Goal: Task Accomplishment & Management: Manage account settings

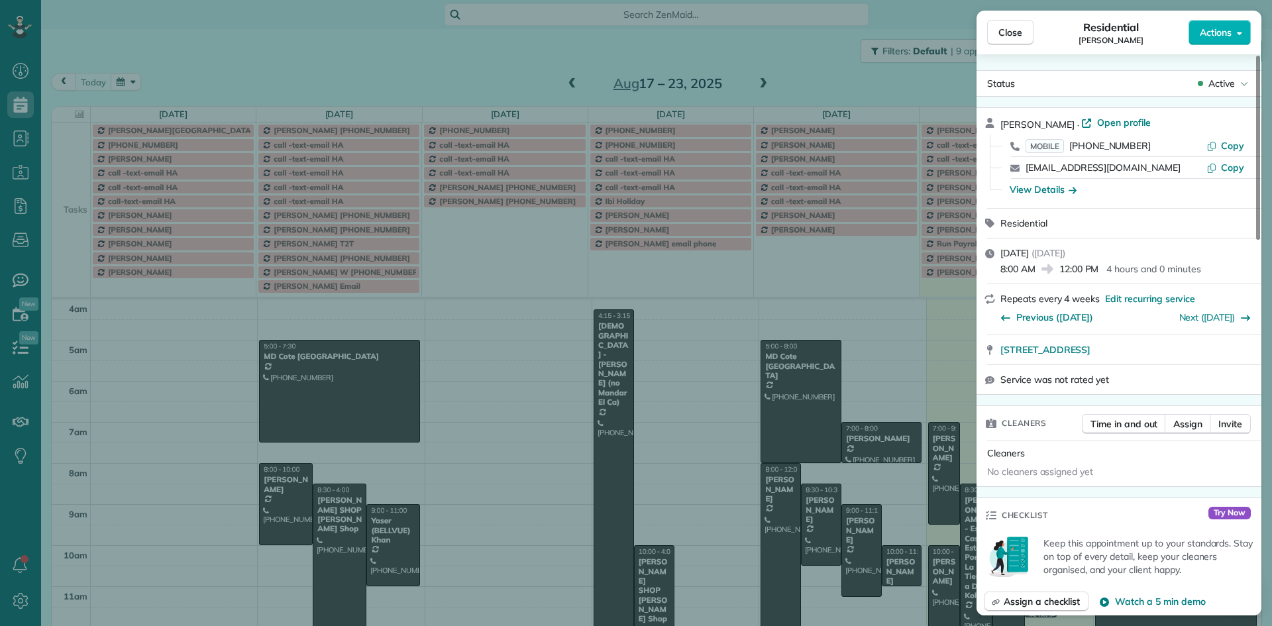
scroll to position [124, 0]
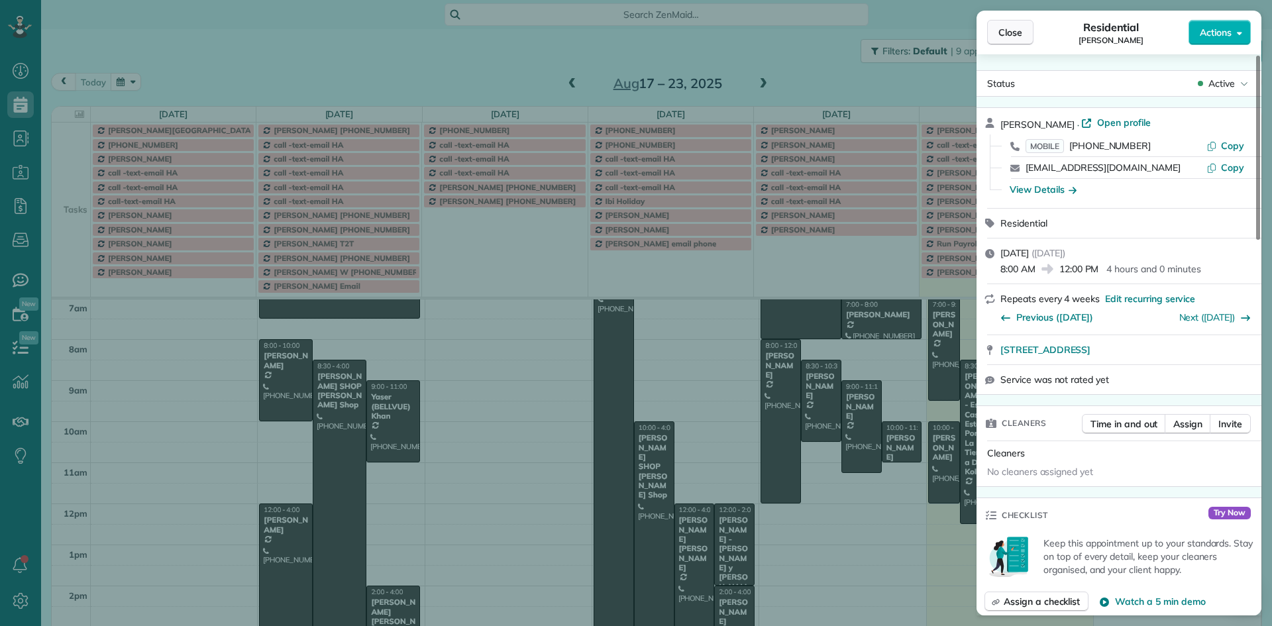
click at [1014, 30] on span "Close" at bounding box center [1010, 32] width 24 height 13
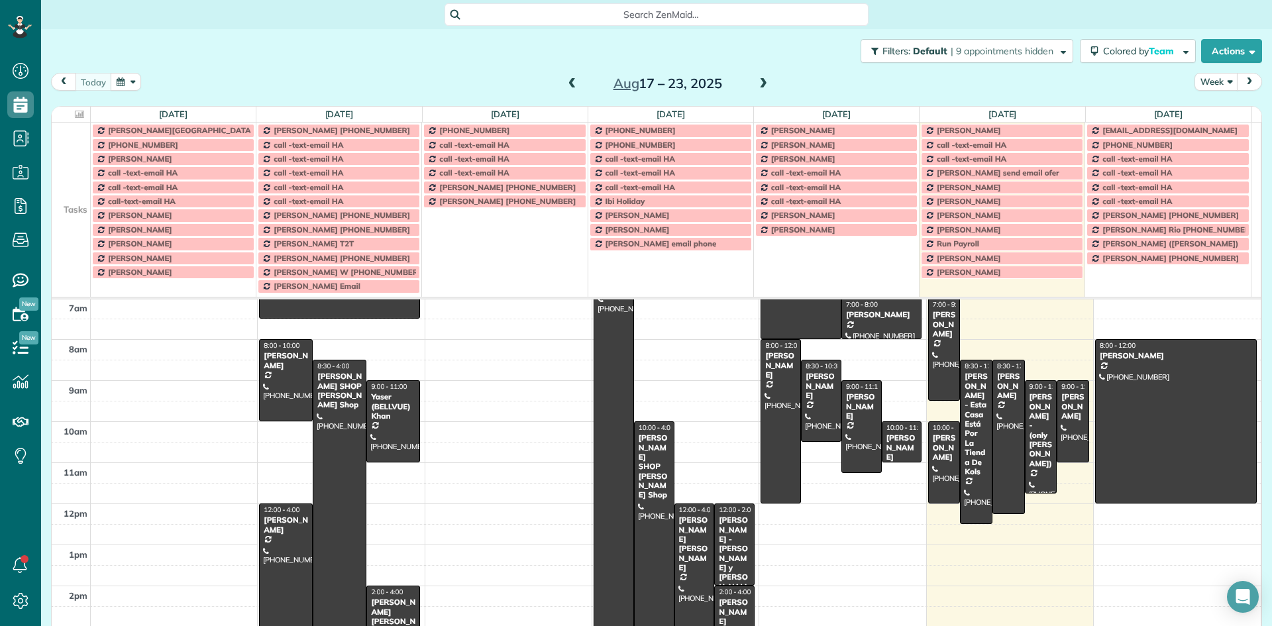
click at [759, 85] on span at bounding box center [763, 84] width 15 height 12
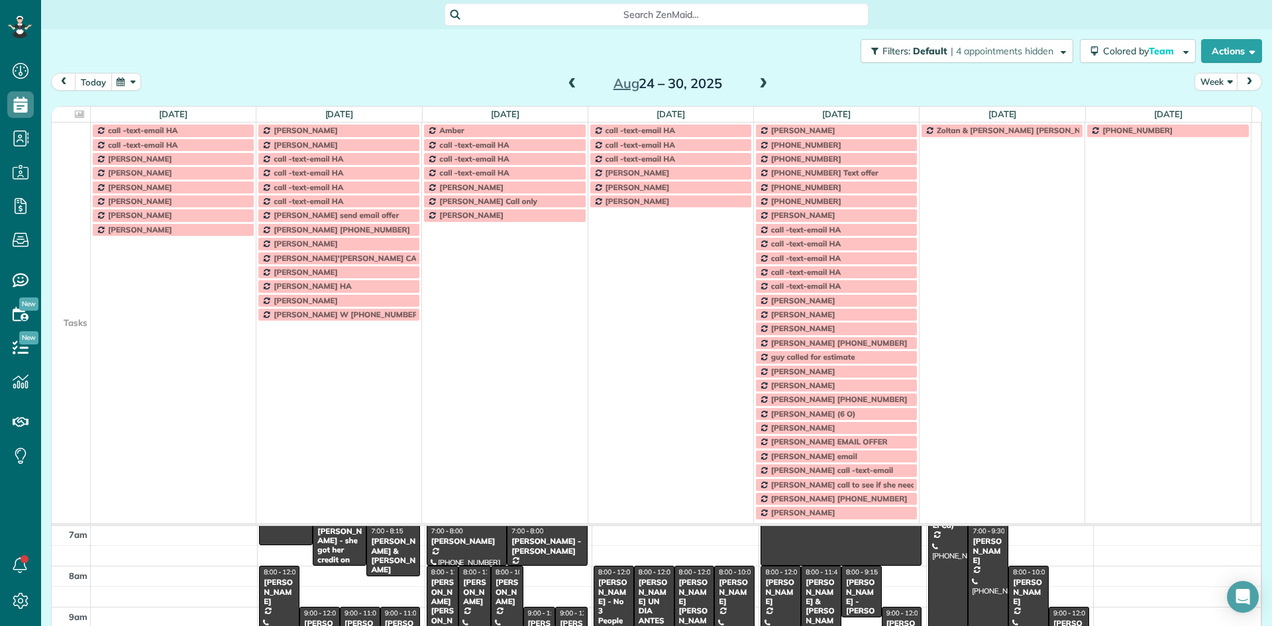
click at [85, 79] on button "today" at bounding box center [93, 82] width 37 height 18
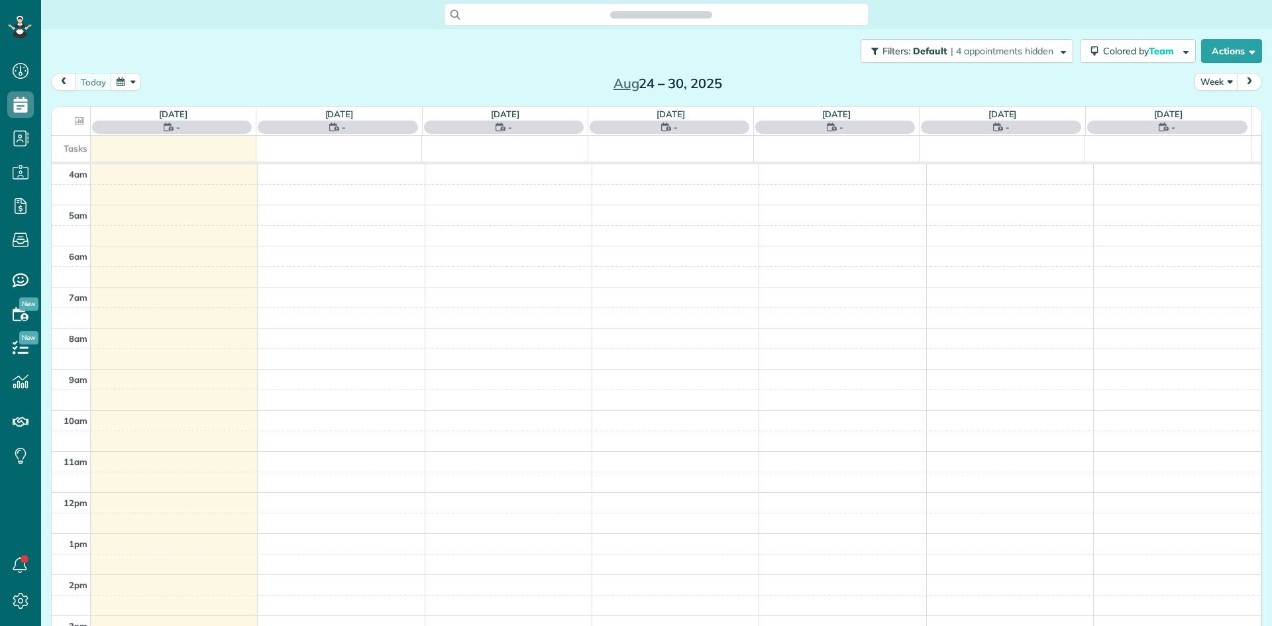
scroll to position [124, 0]
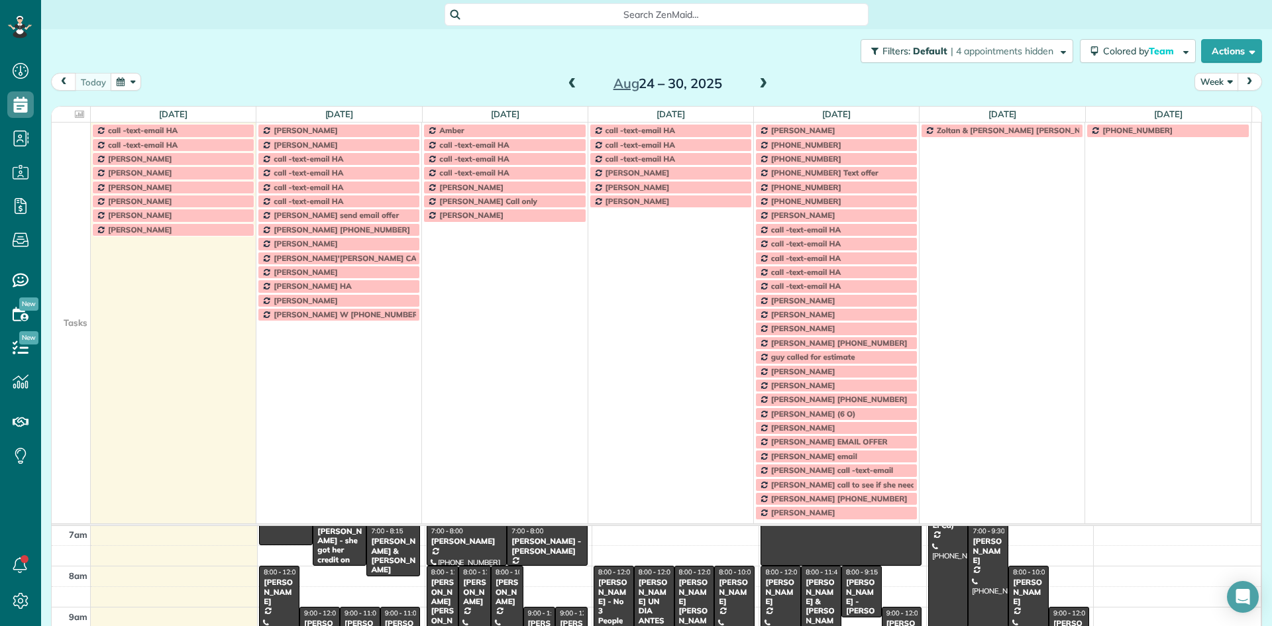
click at [1195, 81] on button "Week" at bounding box center [1217, 82] width 44 height 18
click at [1196, 113] on link "Day" at bounding box center [1247, 112] width 105 height 27
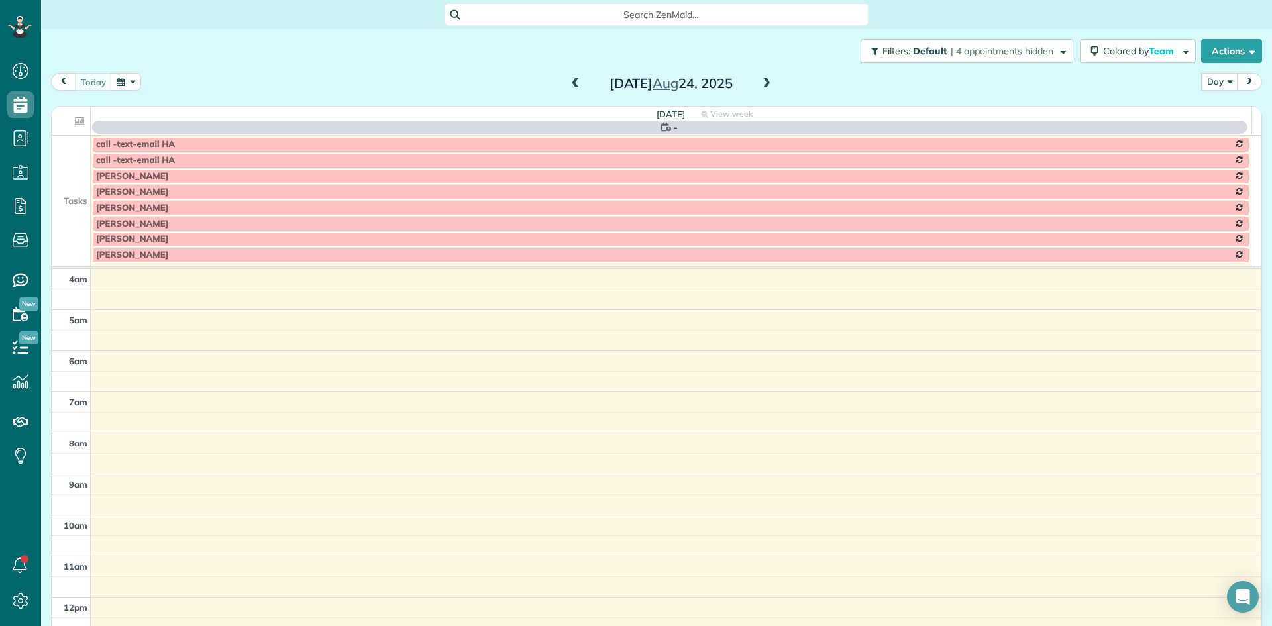
scroll to position [124, 0]
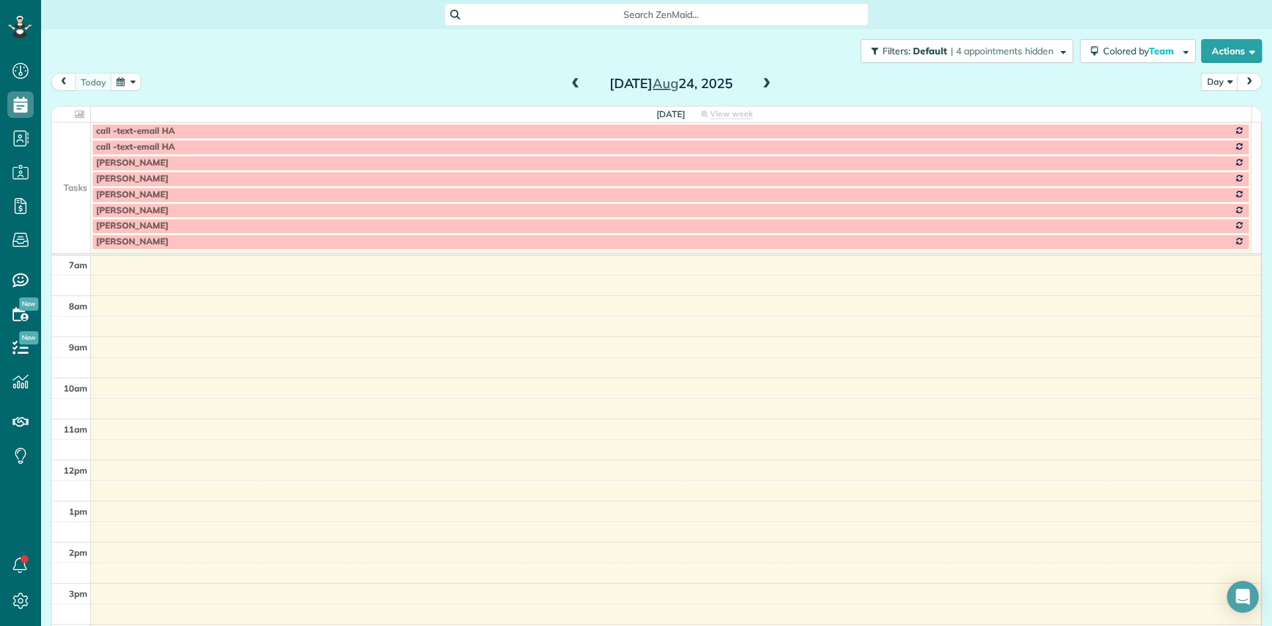
click at [764, 83] on span at bounding box center [766, 84] width 15 height 12
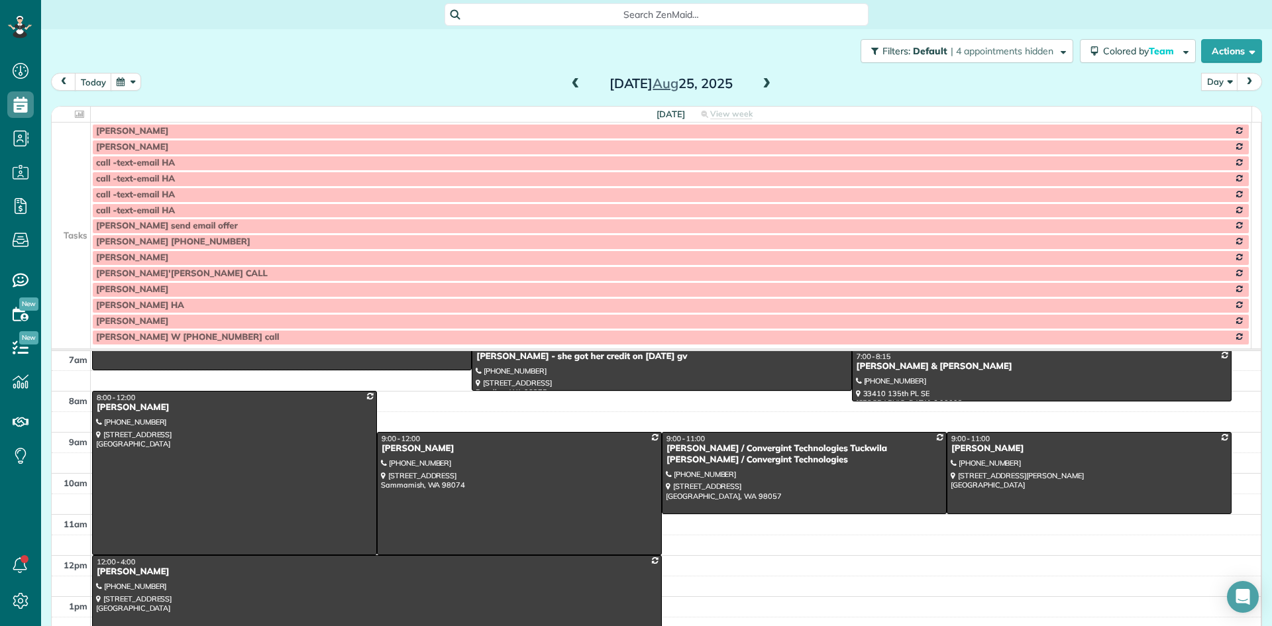
click at [74, 231] on td at bounding box center [71, 226] width 39 height 16
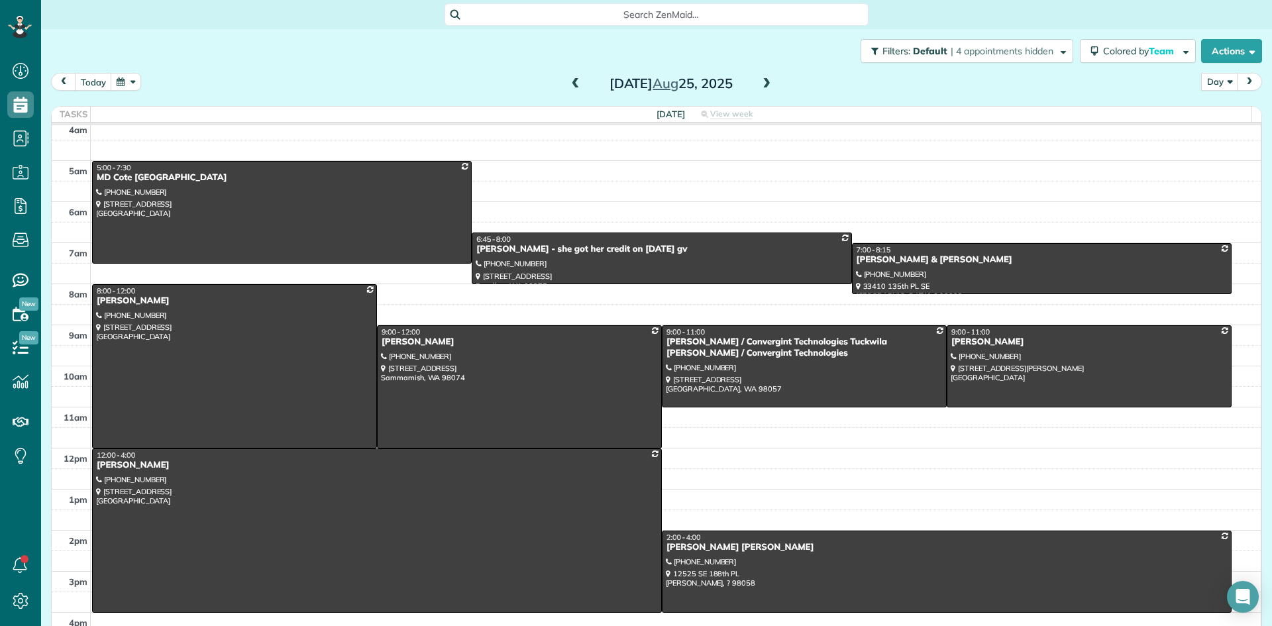
scroll to position [0, 0]
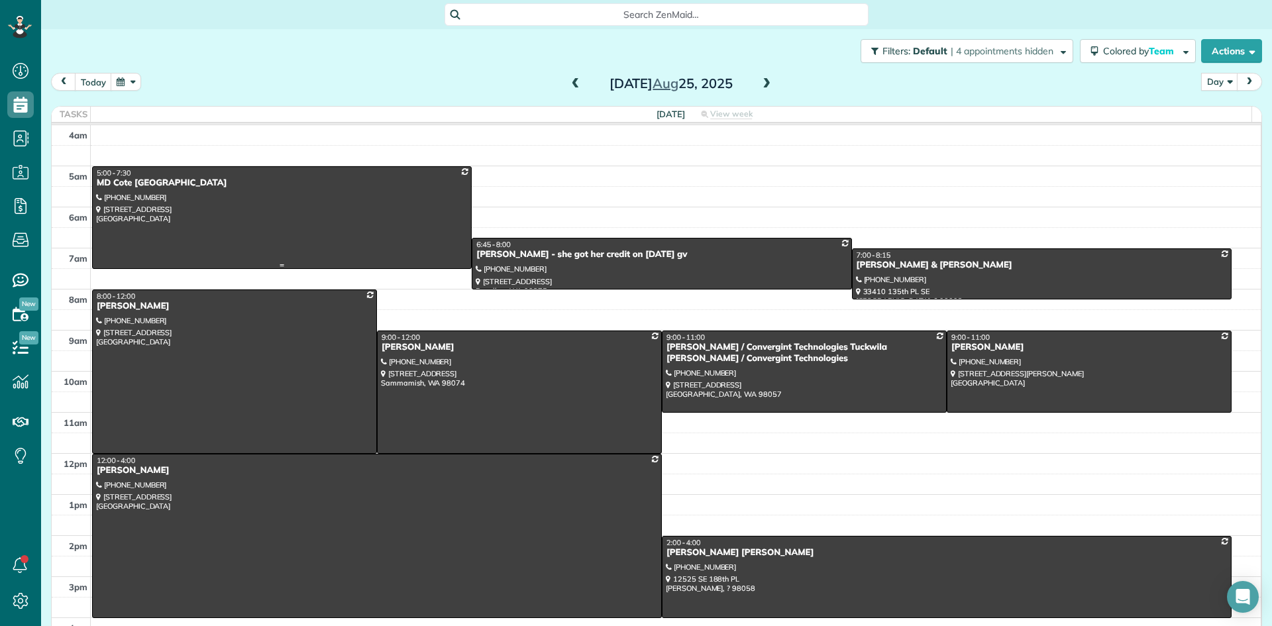
click at [125, 186] on div "MD Cote Maple Valley" at bounding box center [282, 183] width 372 height 11
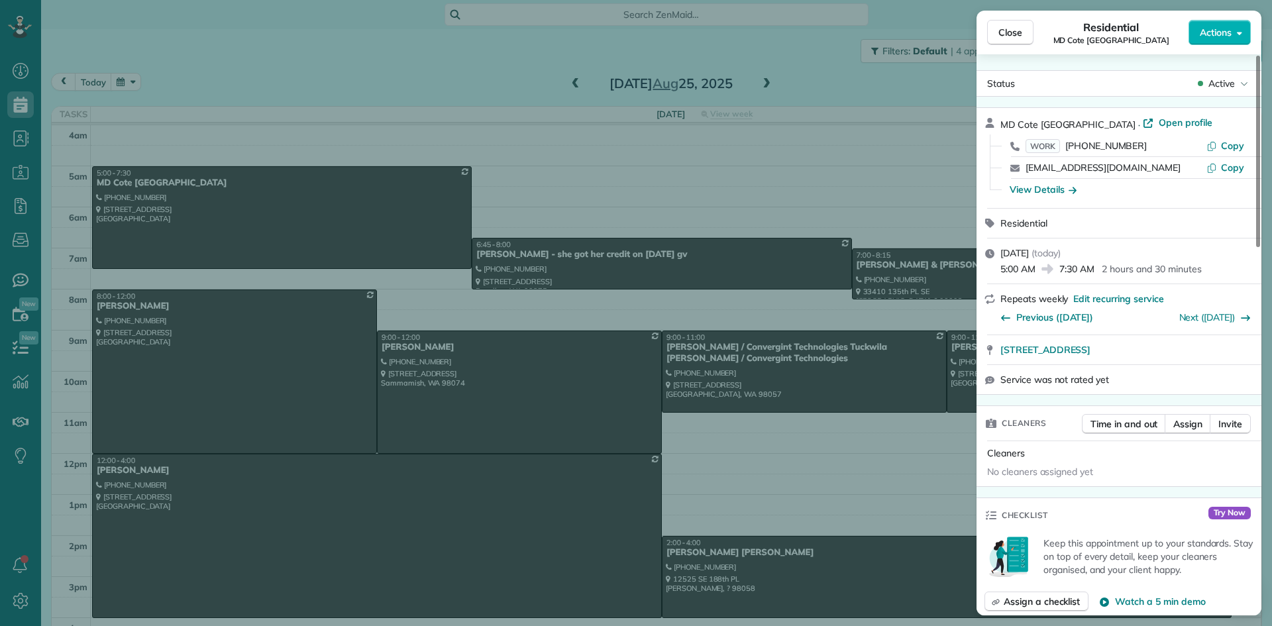
drag, startPoint x: 1094, startPoint y: 119, endPoint x: 998, endPoint y: 126, distance: 96.3
click at [998, 126] on div "MD Cote Maple Valley · Open profile WORK (425) 413-1418 Copy spa@mdcote.net Cop…" at bounding box center [1119, 158] width 285 height 100
click at [998, 32] on span "Close" at bounding box center [1010, 32] width 24 height 13
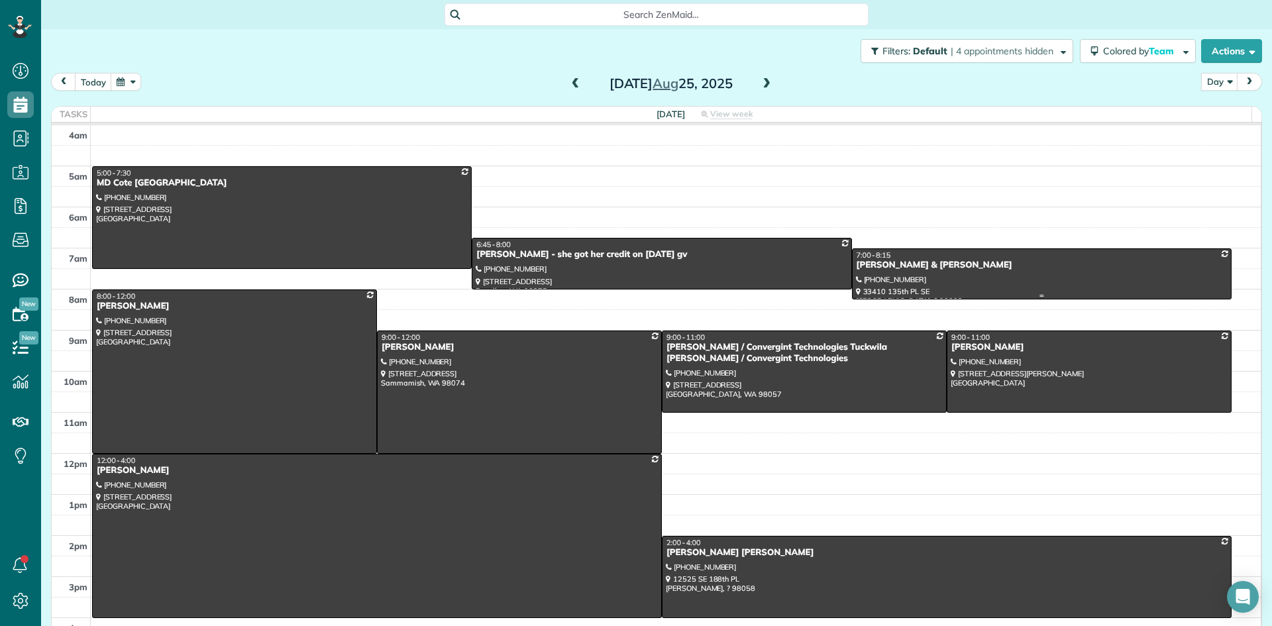
click at [880, 271] on div at bounding box center [1042, 274] width 378 height 50
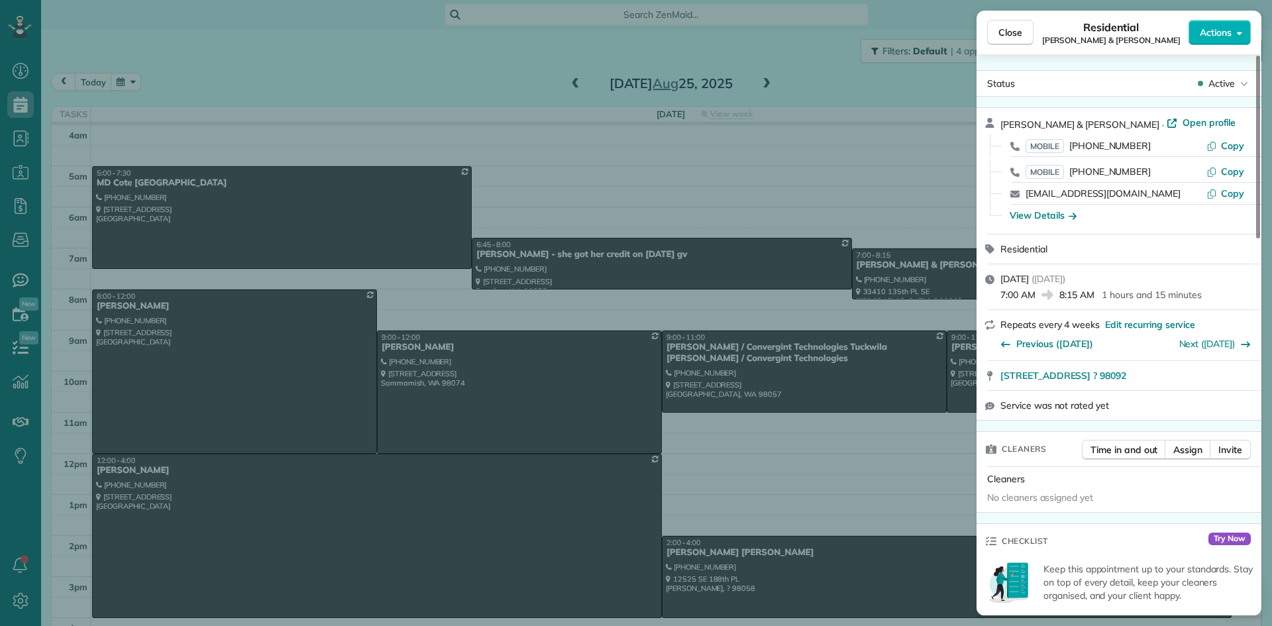
drag, startPoint x: 1095, startPoint y: 121, endPoint x: 999, endPoint y: 126, distance: 96.2
click at [999, 126] on div "Kathlyn & Ron Dubois · Open profile MOBILE (206) 678-3782 Copy MOBILE (206) 310…" at bounding box center [1119, 171] width 285 height 126
click at [1055, 220] on div "View Details" at bounding box center [1043, 215] width 67 height 13
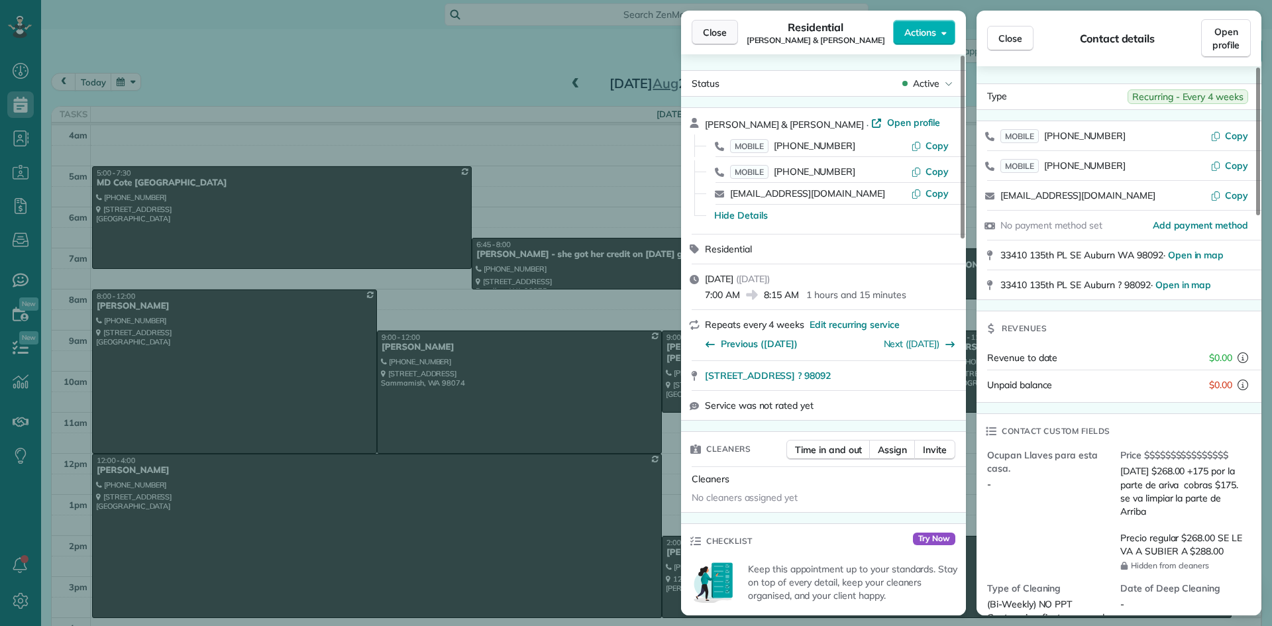
click at [702, 34] on button "Close" at bounding box center [715, 32] width 46 height 25
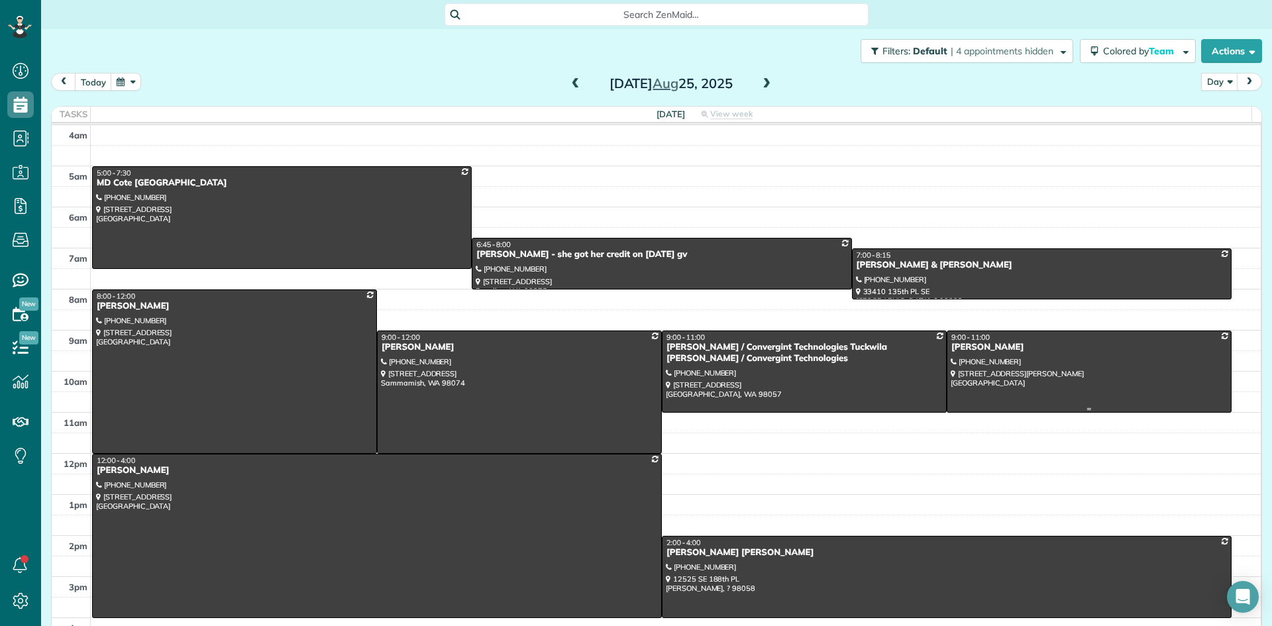
click at [963, 352] on div "Jamal Robertson" at bounding box center [1089, 347] width 277 height 11
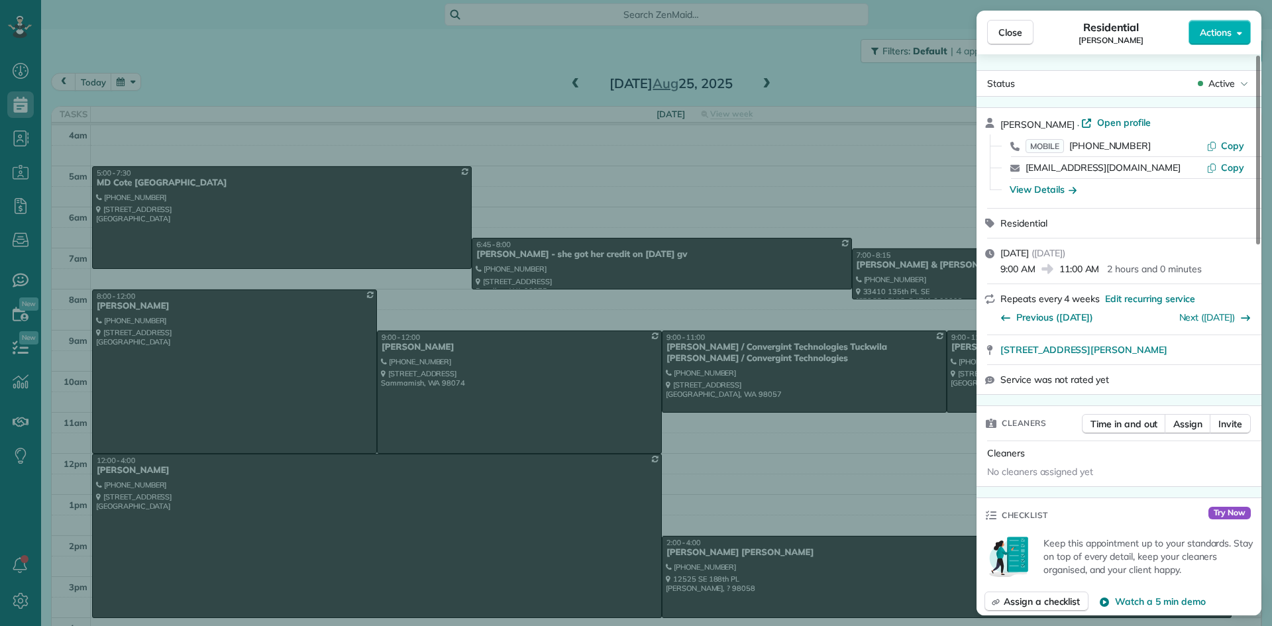
drag, startPoint x: 1076, startPoint y: 117, endPoint x: 1000, endPoint y: 124, distance: 76.5
click at [1000, 124] on div "Jamal Robertson · Open profile MOBILE (206) 595-4625 Copy jamalcrobertson@gmail…" at bounding box center [1119, 158] width 285 height 100
click at [1003, 33] on span "Close" at bounding box center [1010, 32] width 24 height 13
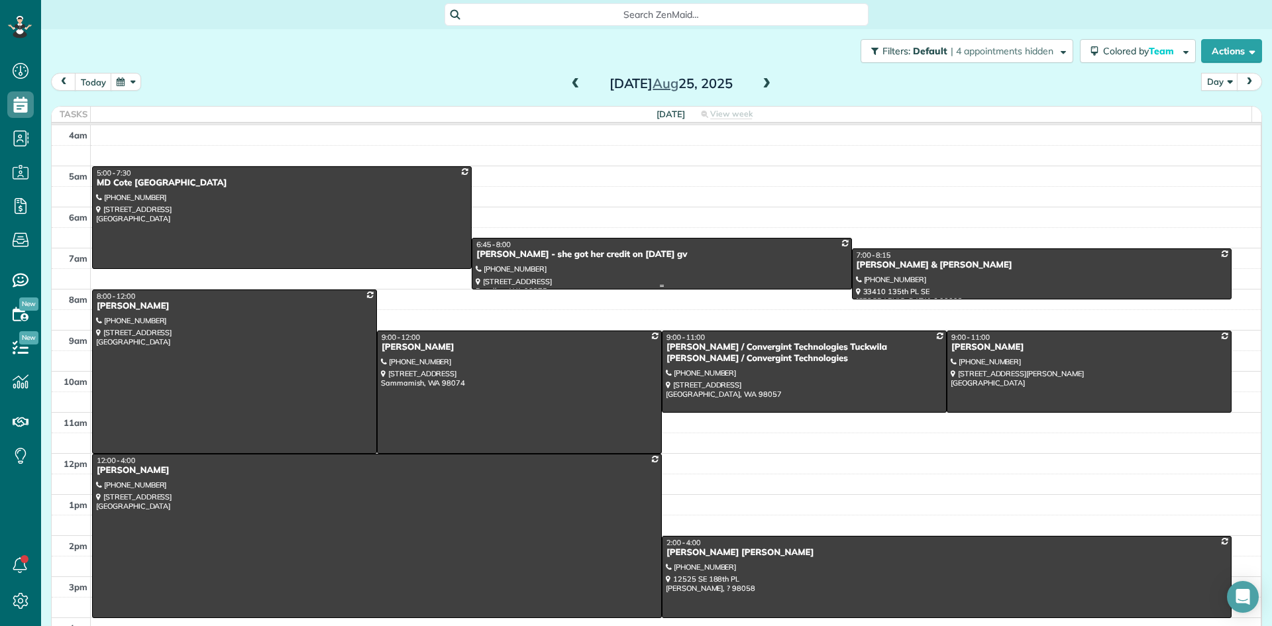
click at [520, 257] on div "Stevie Gipson - she got her credit on 6/12/23 gv" at bounding box center [662, 254] width 372 height 11
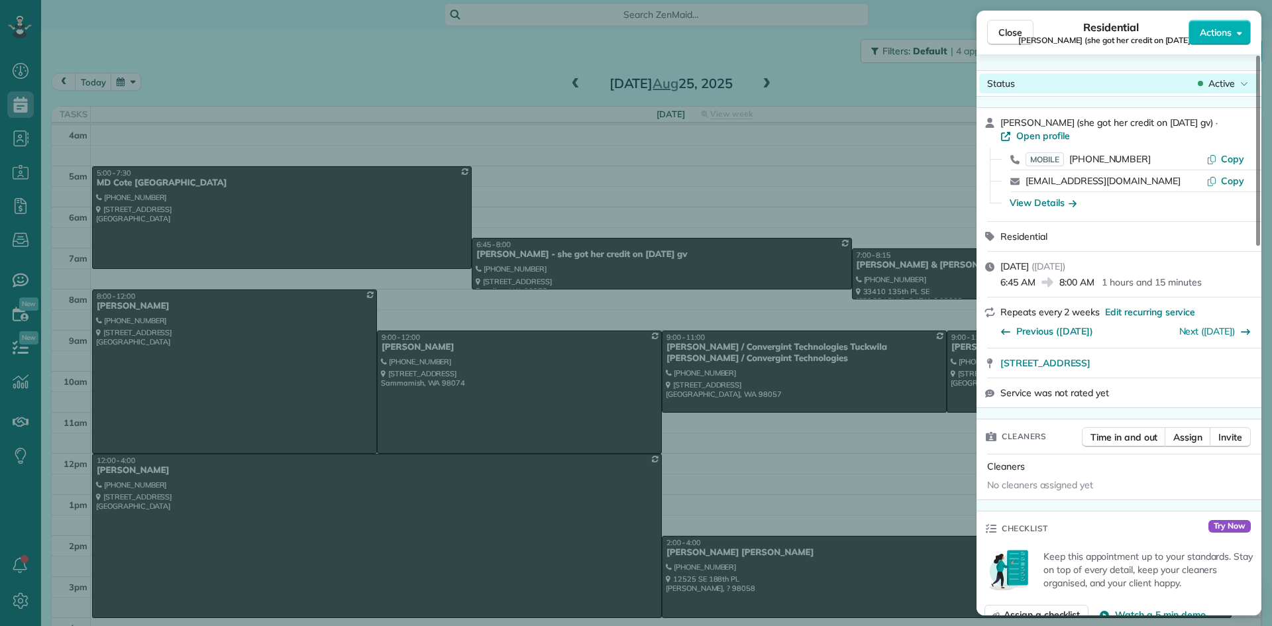
click at [1216, 81] on span "Active" at bounding box center [1221, 83] width 27 height 13
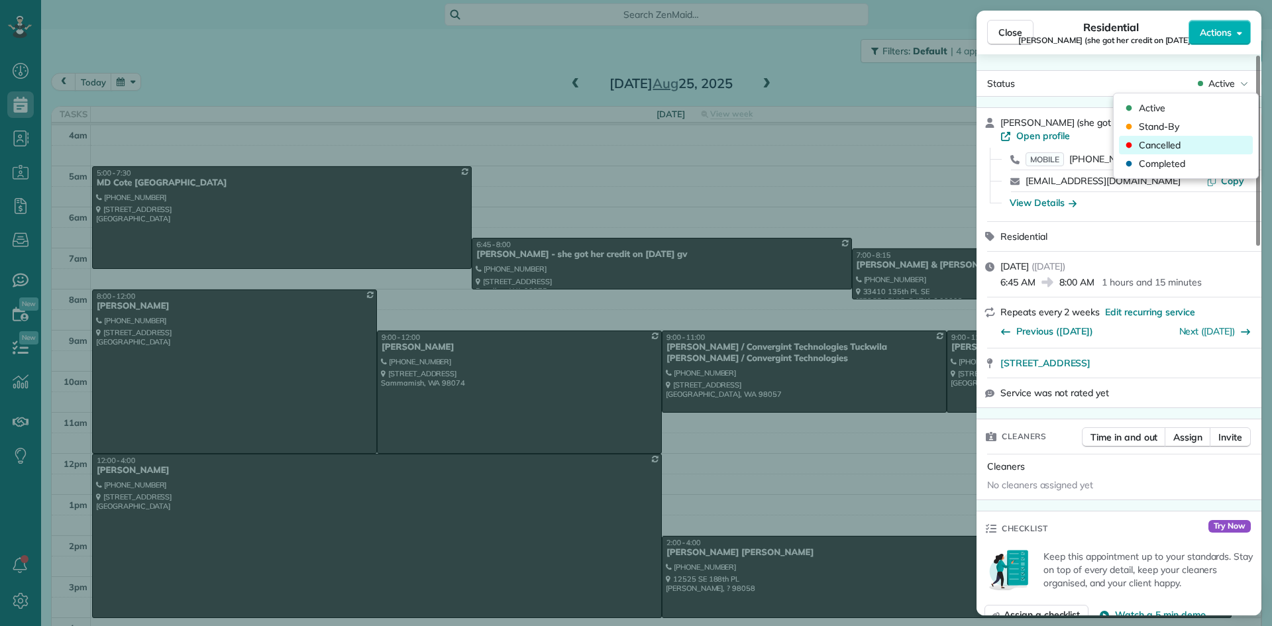
click at [1171, 140] on span "Cancelled" at bounding box center [1160, 144] width 42 height 13
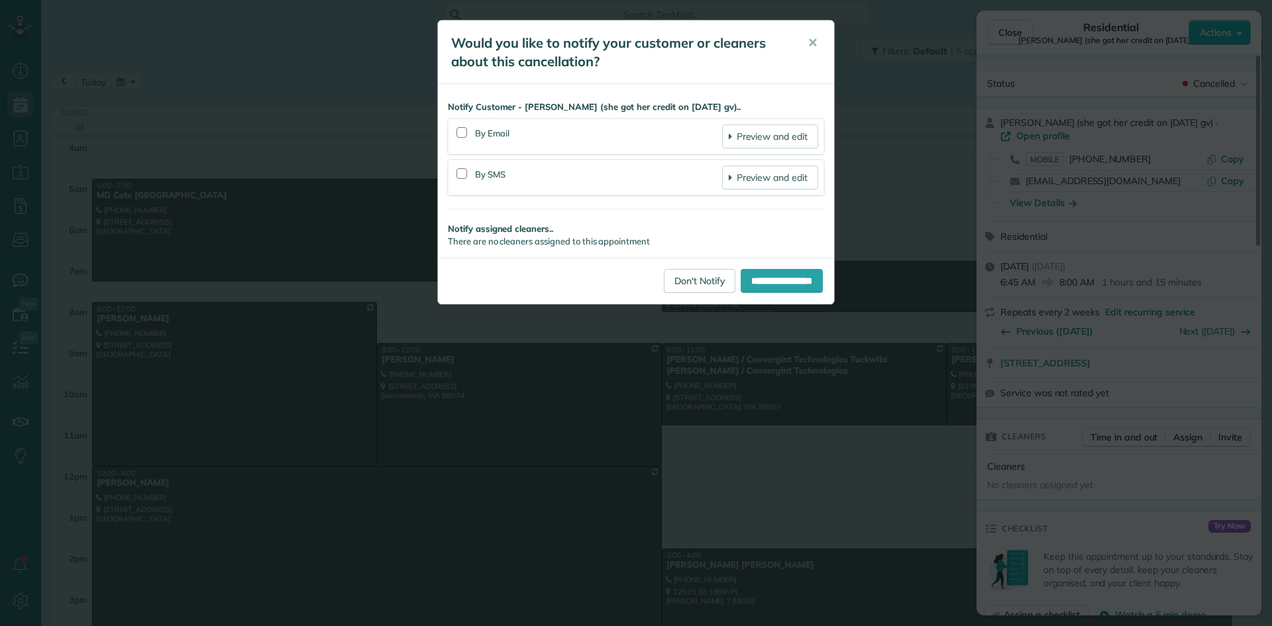
click at [1204, 82] on div "**********" at bounding box center [636, 313] width 1272 height 626
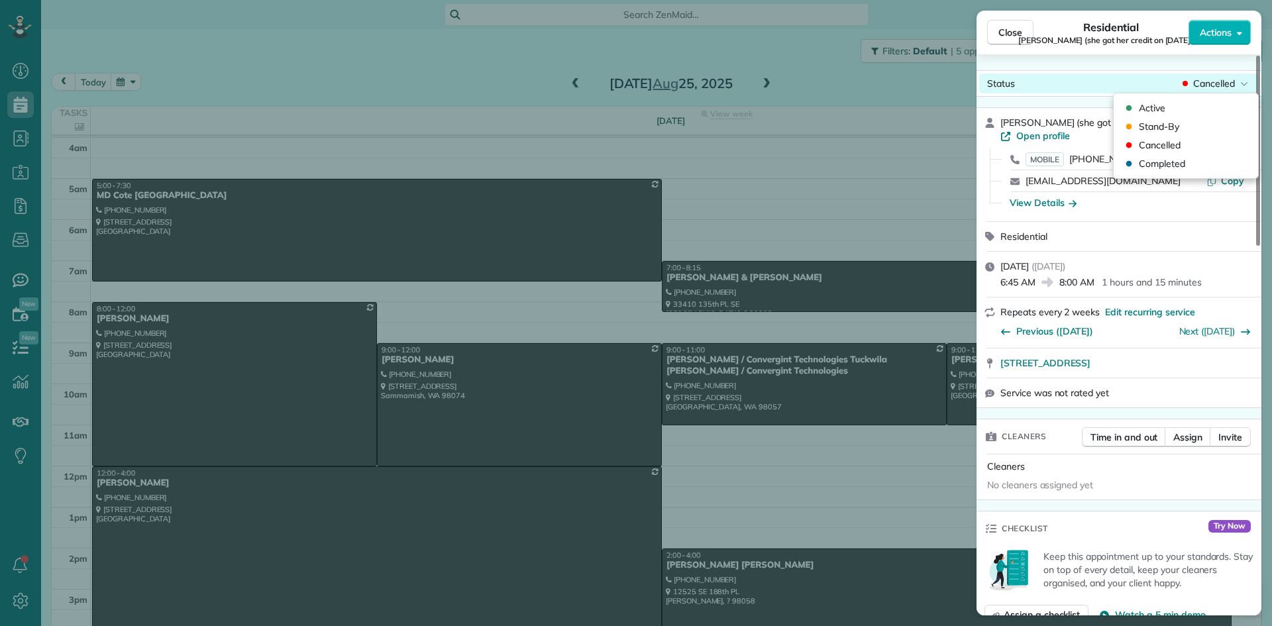
click at [1209, 82] on span "Cancelled" at bounding box center [1214, 83] width 42 height 13
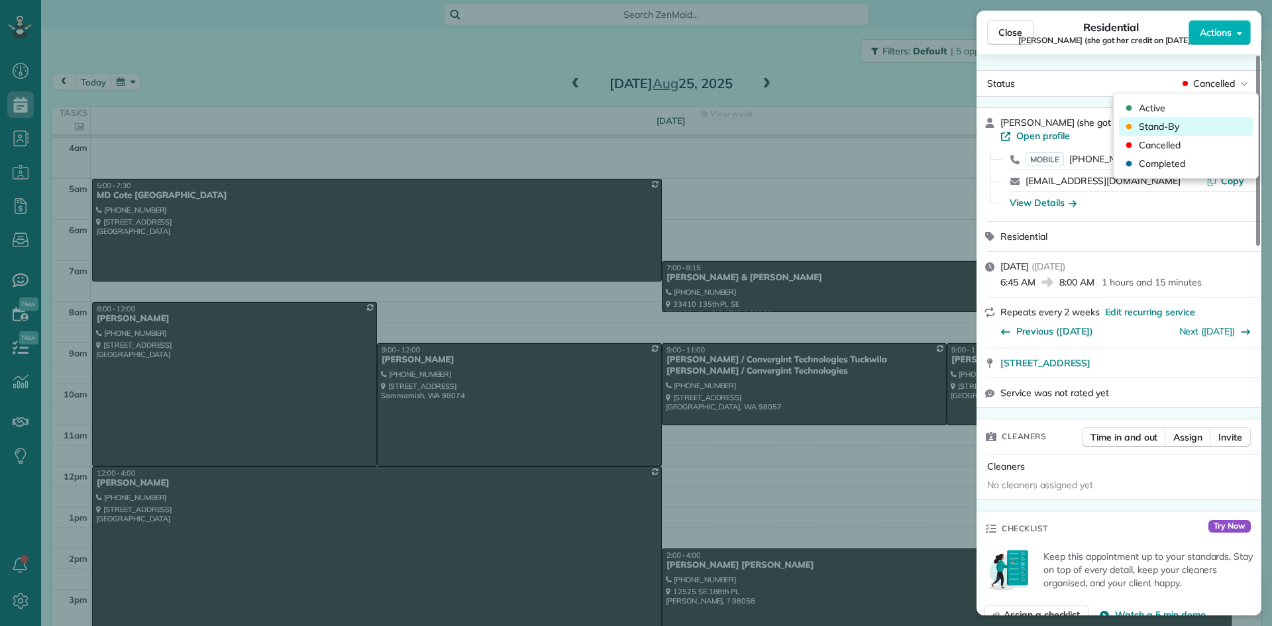
click at [1175, 123] on span "Stand-By" at bounding box center [1159, 126] width 40 height 13
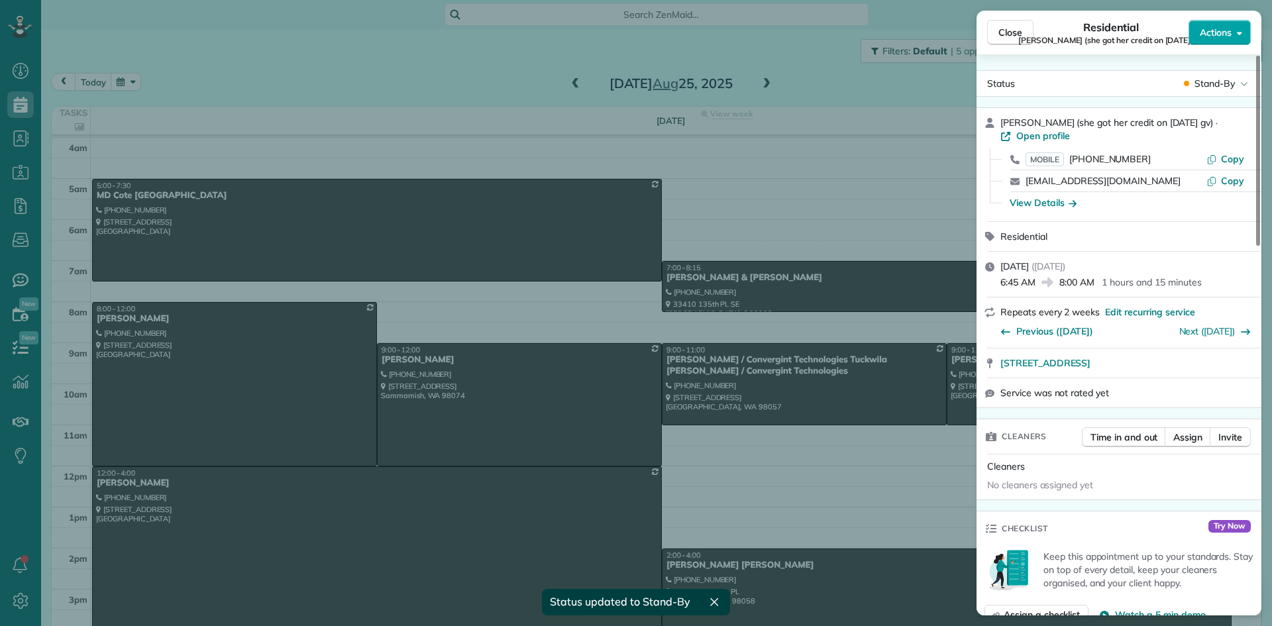
click at [1212, 27] on span "Actions" at bounding box center [1216, 32] width 32 height 13
click at [825, 69] on div "Close Residential Stevie Gipson (she got her credit on 6/12/23 gv) Actions Stat…" at bounding box center [636, 313] width 1272 height 626
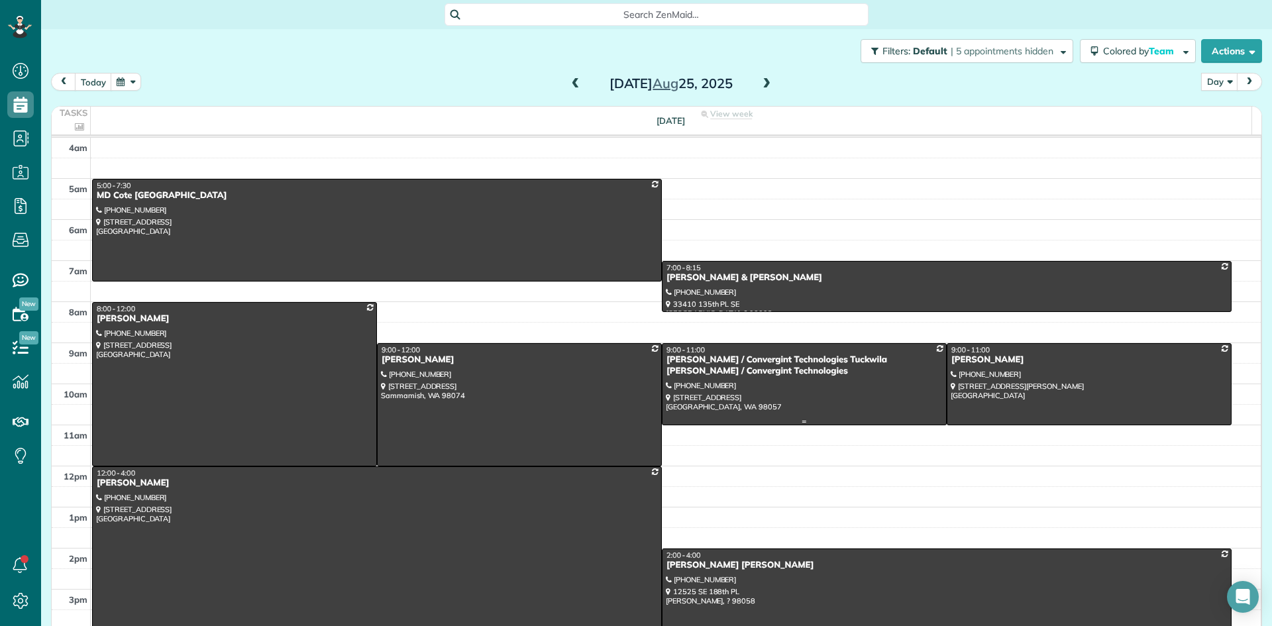
click at [694, 360] on div "Joe Casey / Convergint Technologies Tuckwila Joe Casey / Convergint Technologies" at bounding box center [804, 365] width 277 height 23
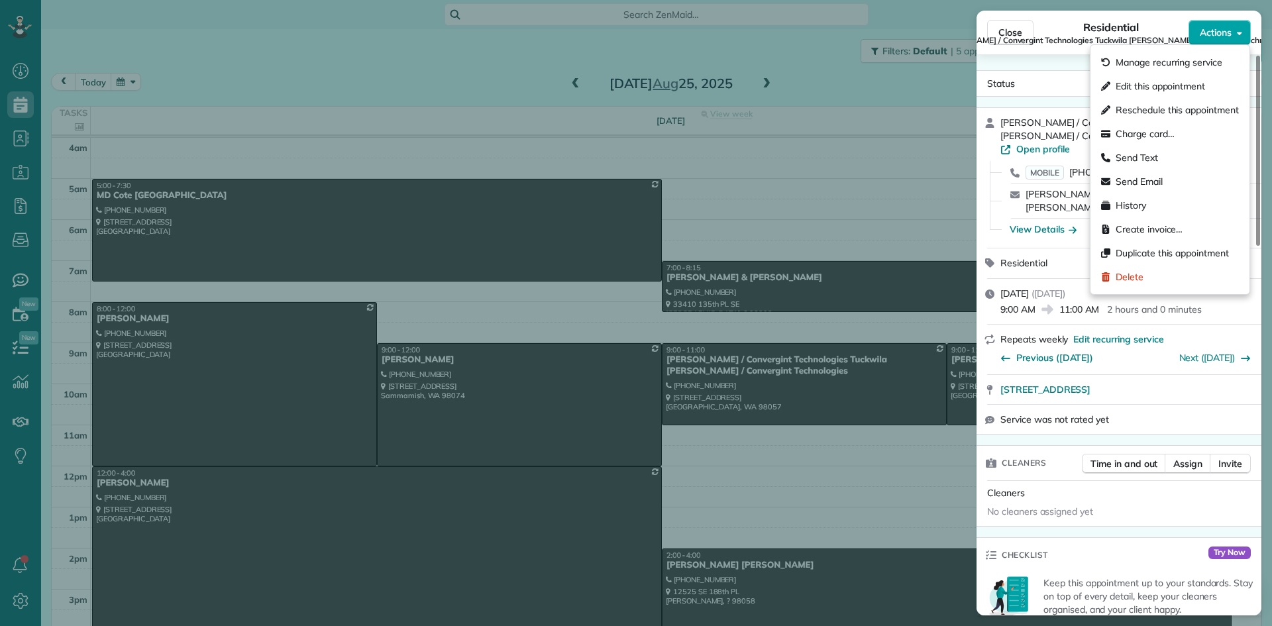
click at [1216, 26] on span "Actions" at bounding box center [1216, 32] width 32 height 13
click at [1053, 65] on div "Status Active Joe Casey / Convergint Technologies Tuckwila Joe Casey / Convergi…" at bounding box center [1119, 334] width 285 height 561
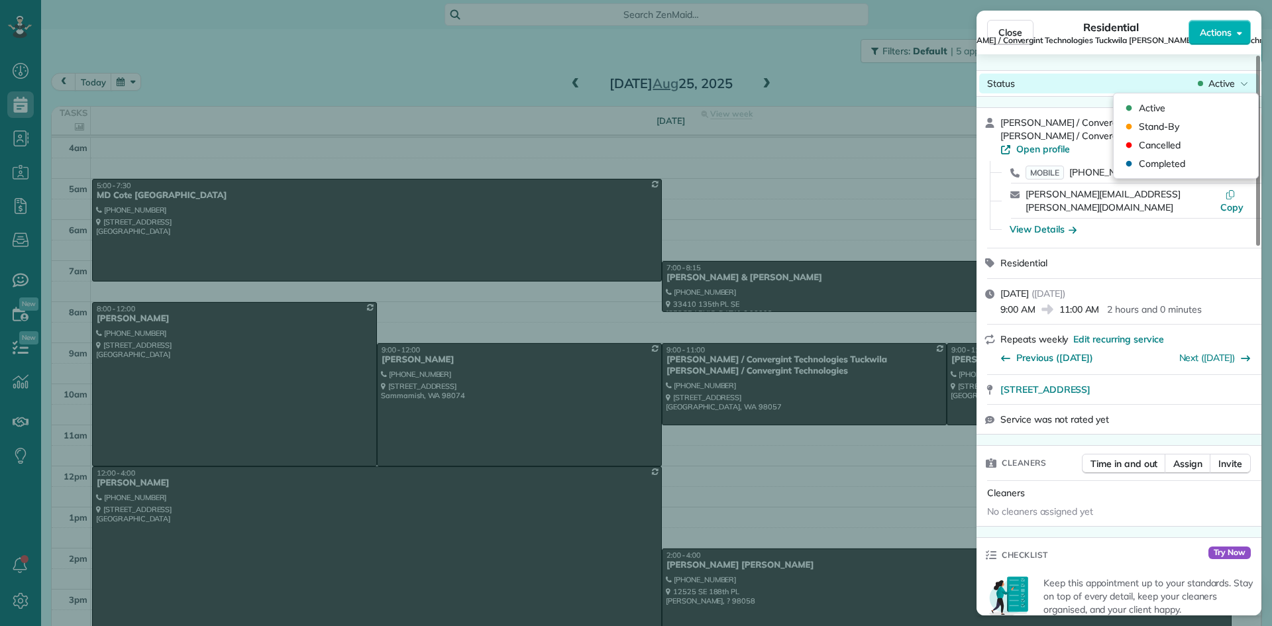
click at [1221, 83] on span "Active" at bounding box center [1221, 83] width 27 height 13
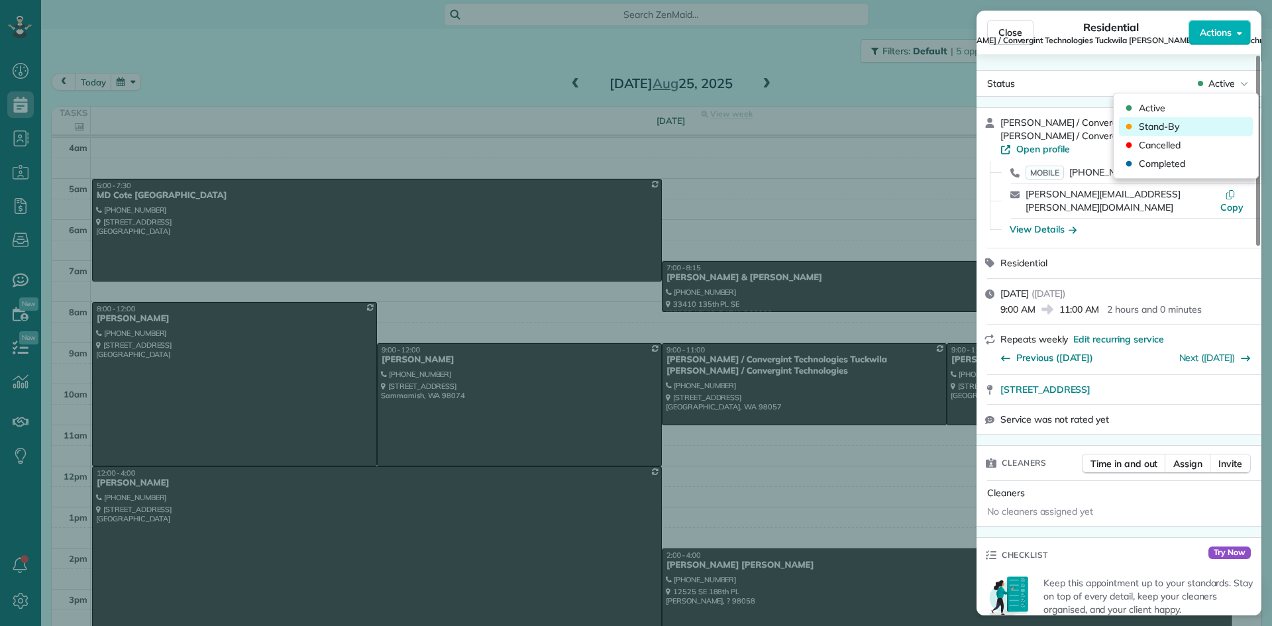
click at [1191, 123] on div "Stand-By" at bounding box center [1186, 126] width 134 height 19
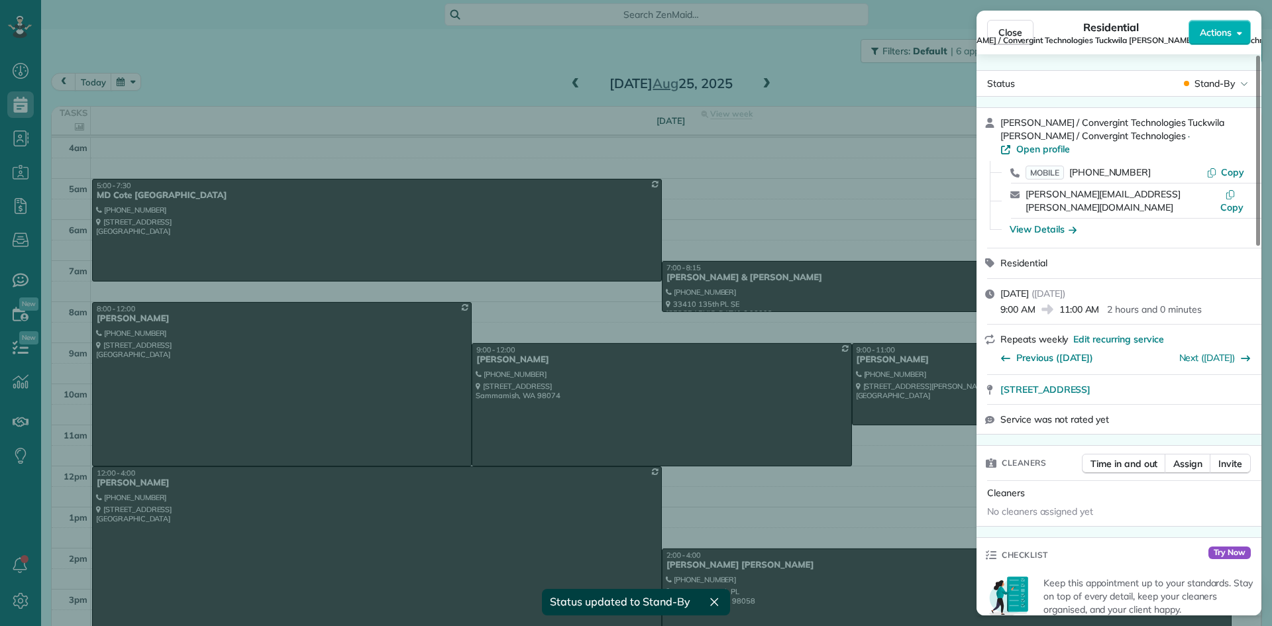
click at [894, 141] on div "Close Residential Joe Casey / Convergint Technologies Tuckwila Joe Casey / Conv…" at bounding box center [636, 313] width 1272 height 626
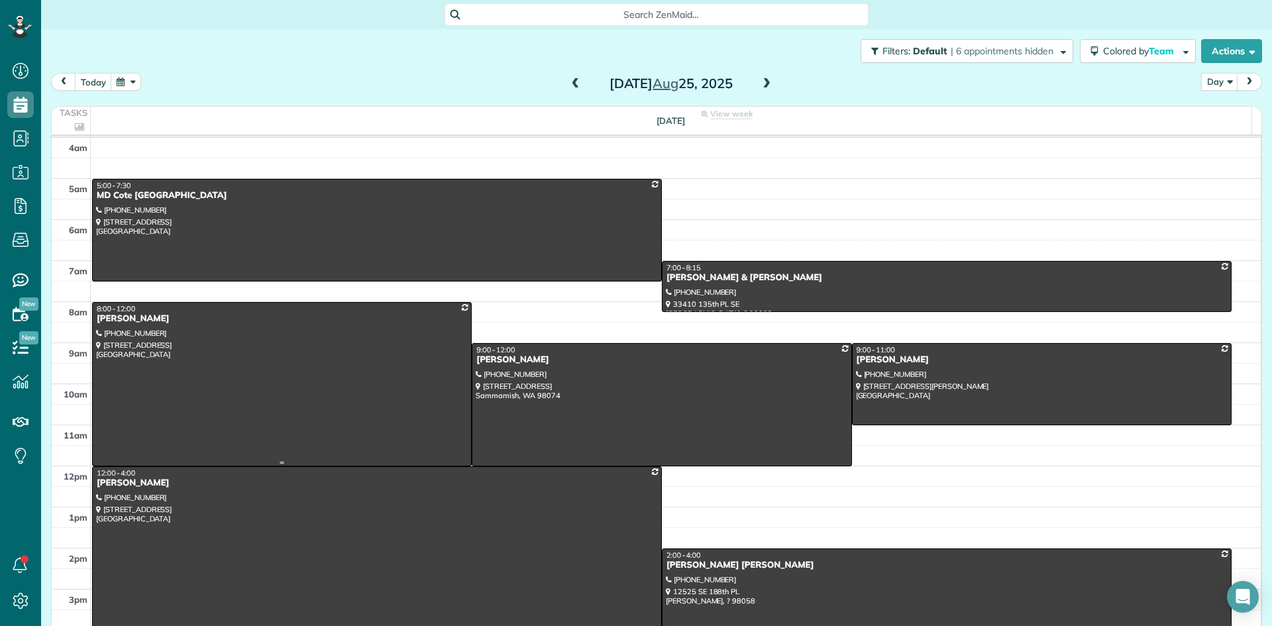
click at [158, 321] on div "Andrew Spottswood" at bounding box center [282, 318] width 372 height 11
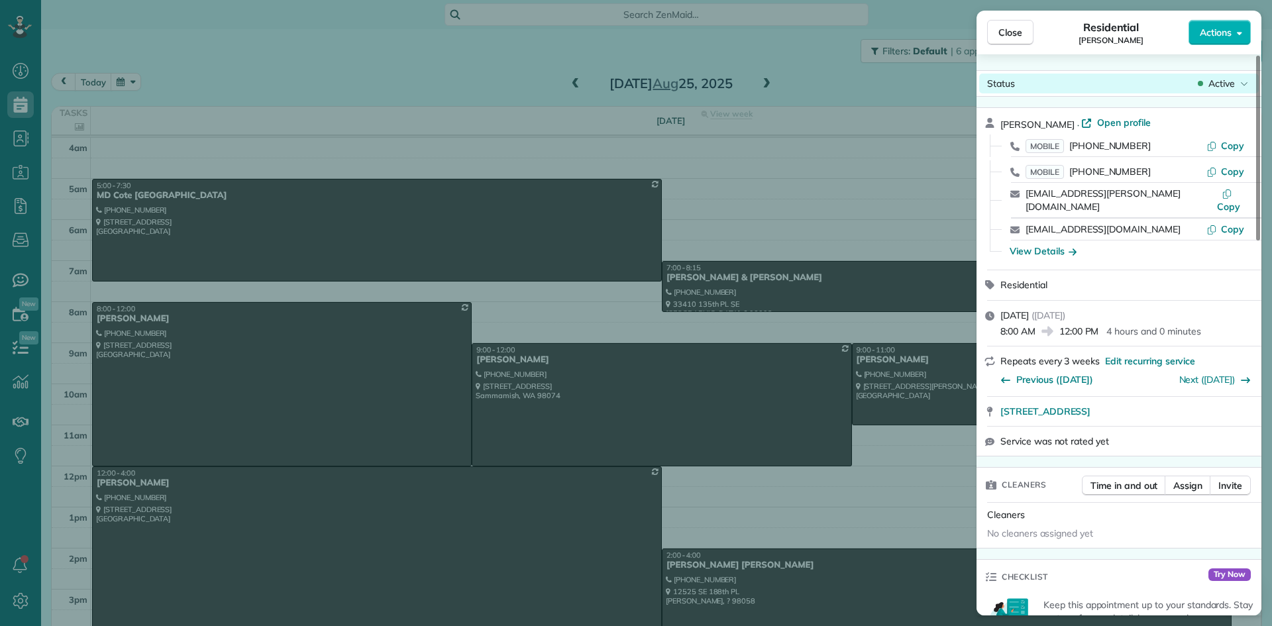
click at [1227, 80] on span "Active" at bounding box center [1221, 83] width 27 height 13
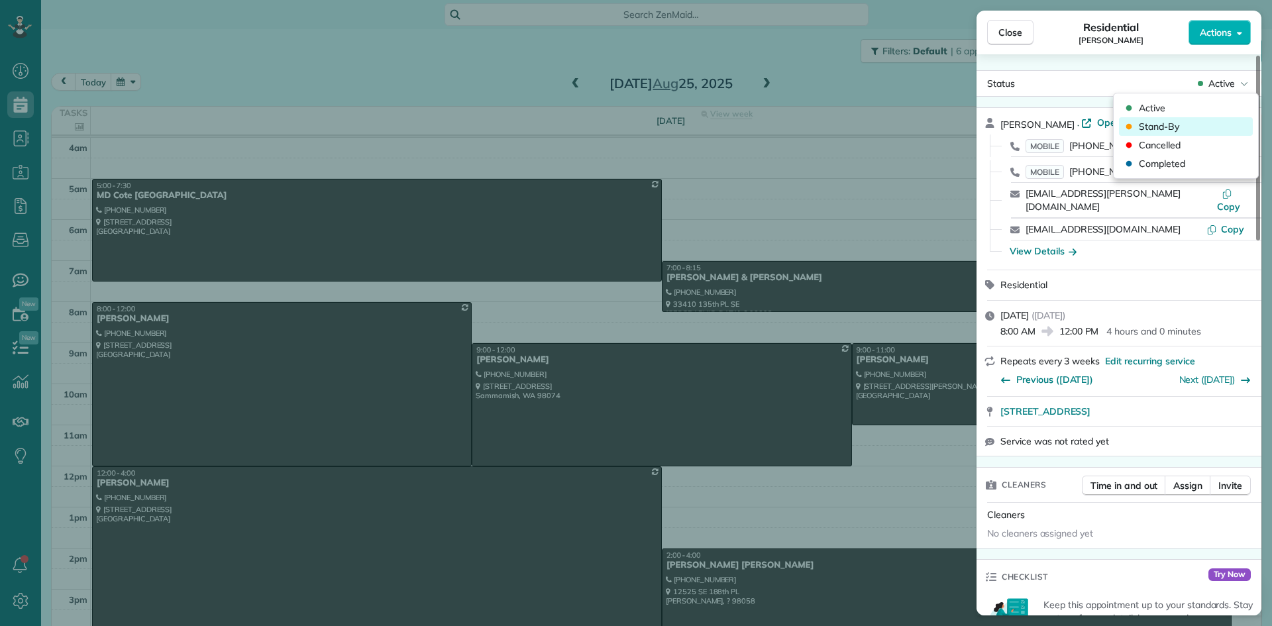
click at [1155, 124] on span "Stand-By" at bounding box center [1159, 126] width 40 height 13
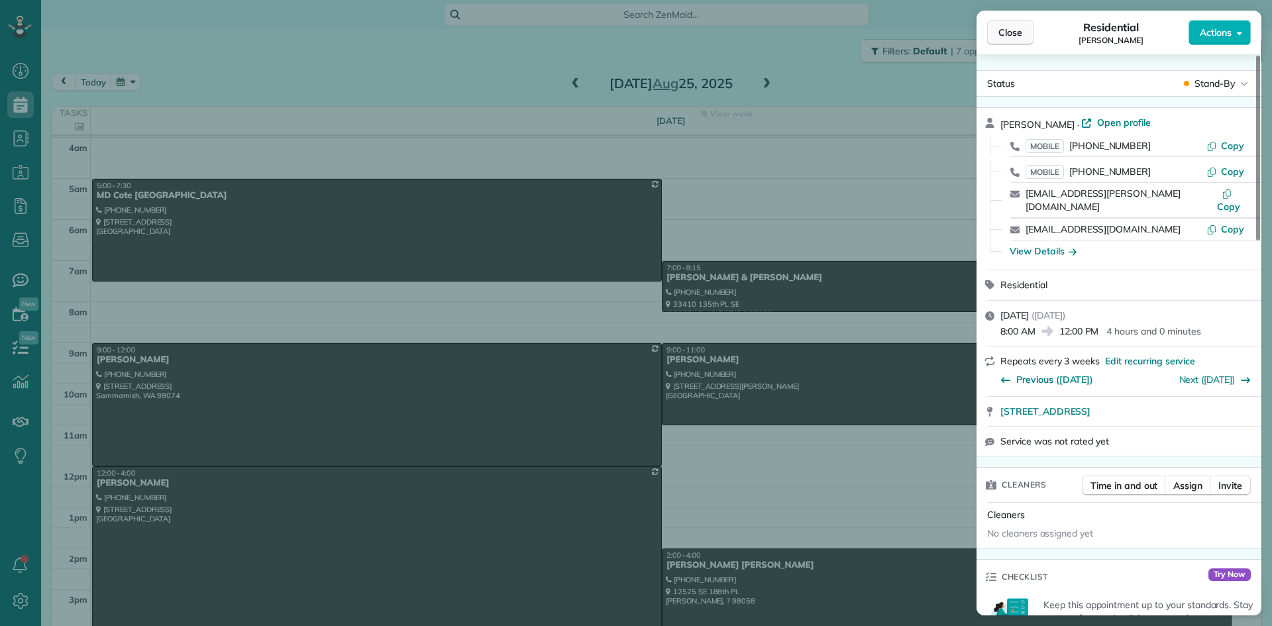
click at [1024, 29] on button "Close" at bounding box center [1010, 32] width 46 height 25
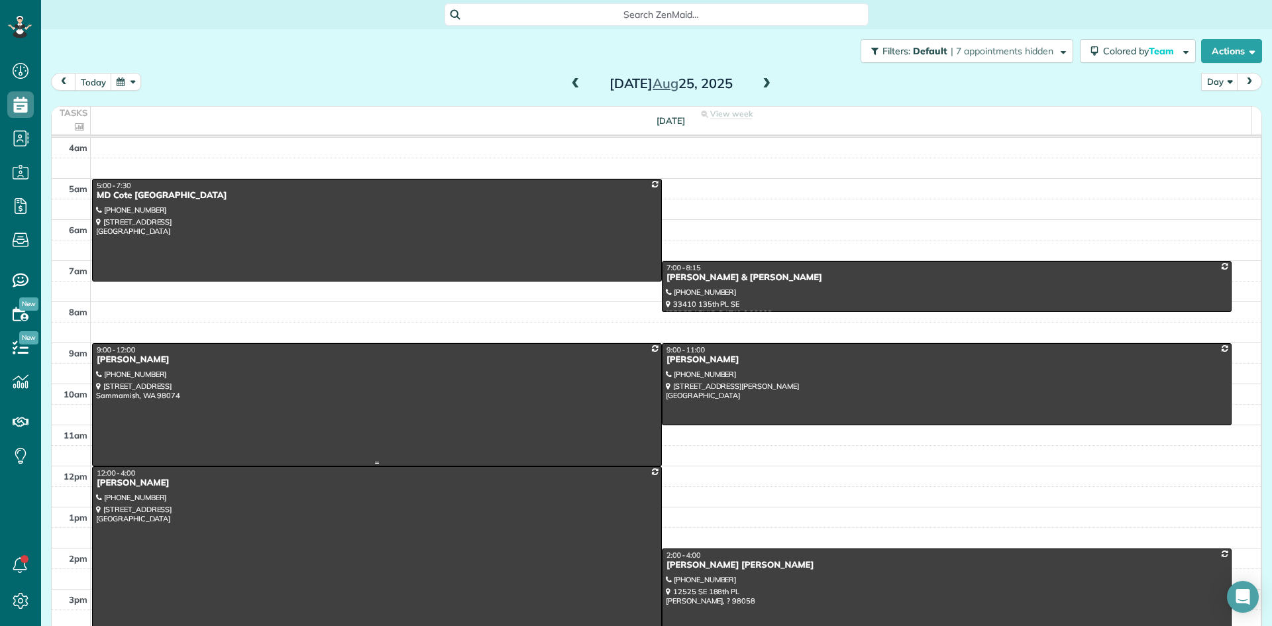
click at [134, 364] on div "Saurab Mangal" at bounding box center [377, 359] width 562 height 11
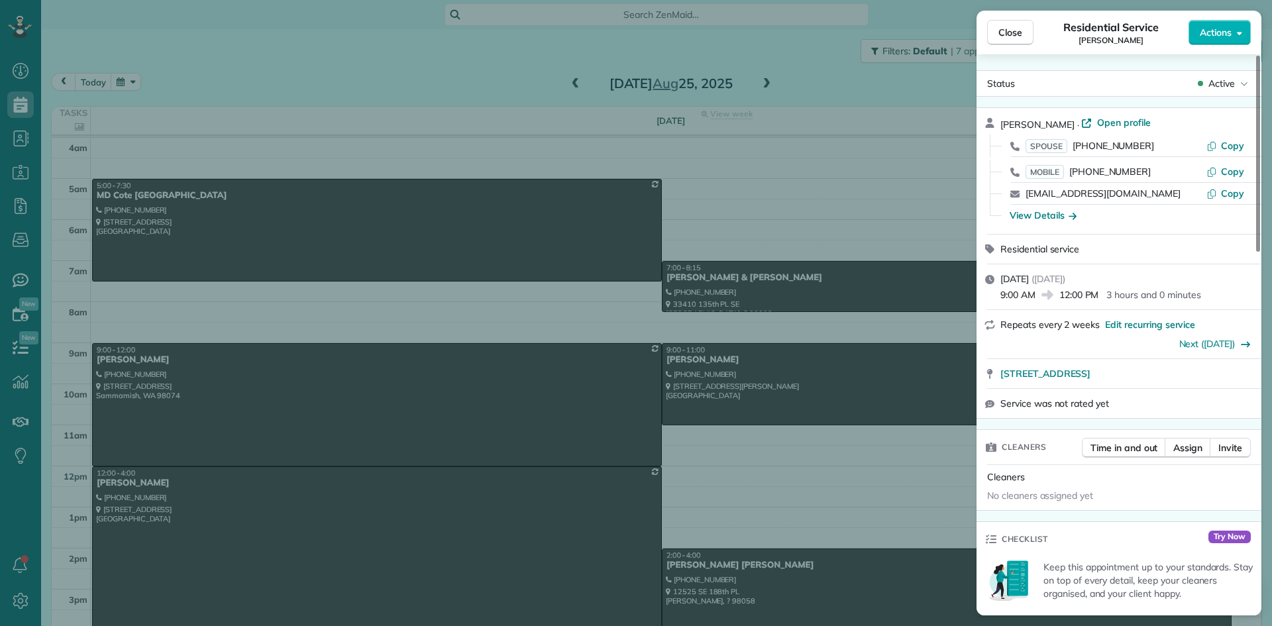
drag, startPoint x: 1069, startPoint y: 119, endPoint x: 996, endPoint y: 129, distance: 74.1
click at [996, 129] on div "Saurab Mangal · Open profile SPOUSE (206) 612-0374 Copy MOBILE (206) 265-0241 C…" at bounding box center [1119, 171] width 285 height 126
click at [1013, 36] on span "Close" at bounding box center [1010, 32] width 24 height 13
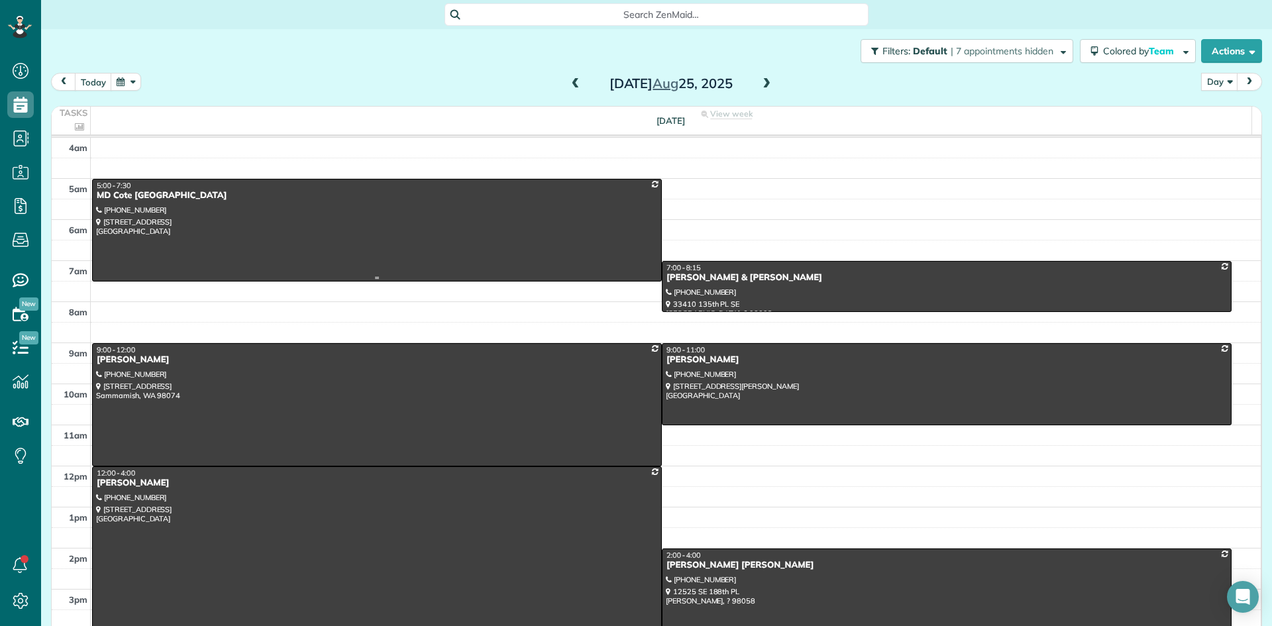
click at [105, 201] on div at bounding box center [377, 230] width 568 height 101
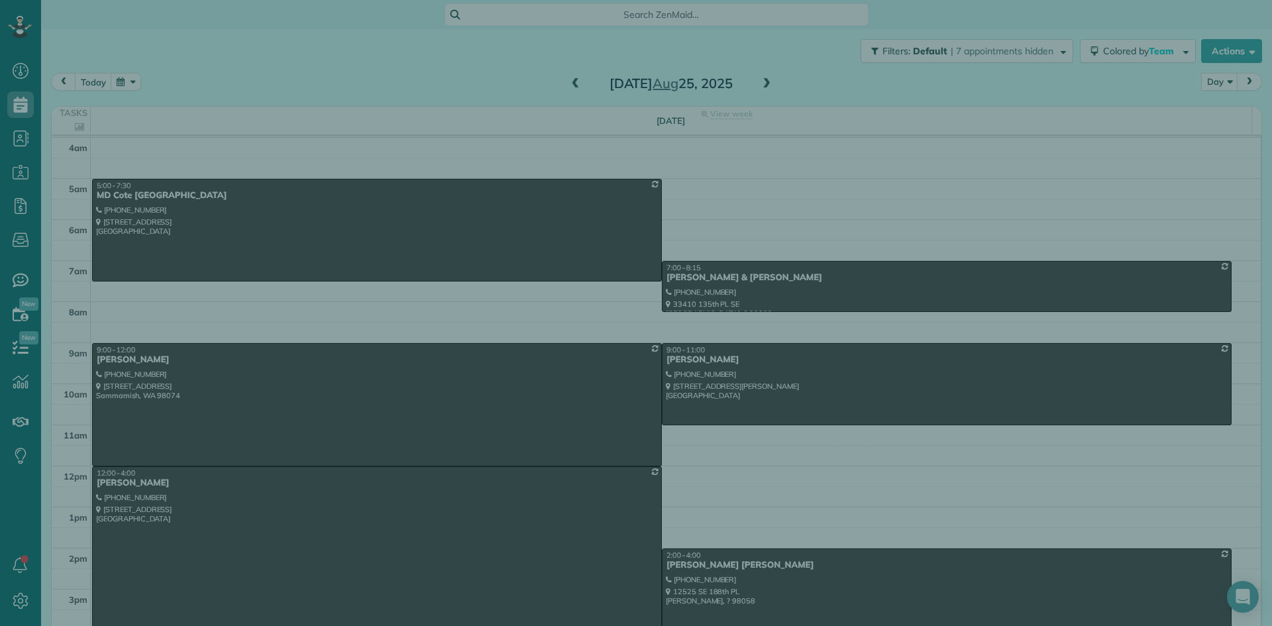
click at [105, 201] on div "Close Cleaners" at bounding box center [636, 313] width 1272 height 626
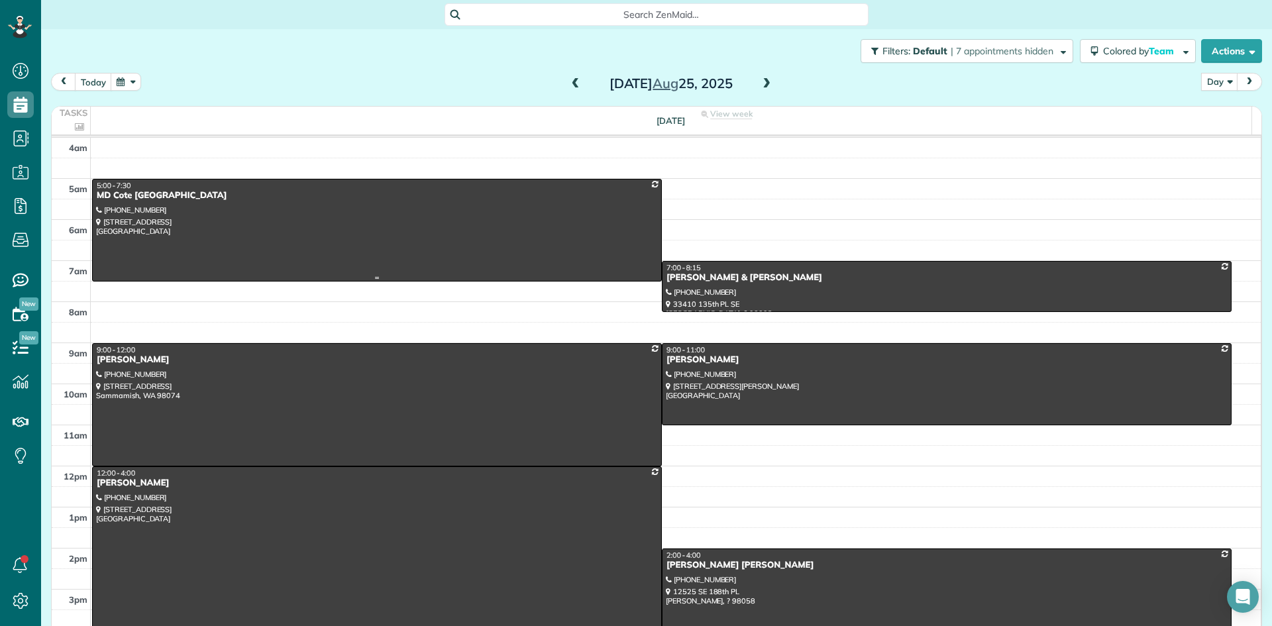
click at [150, 197] on div "MD Cote Maple Valley" at bounding box center [377, 195] width 562 height 11
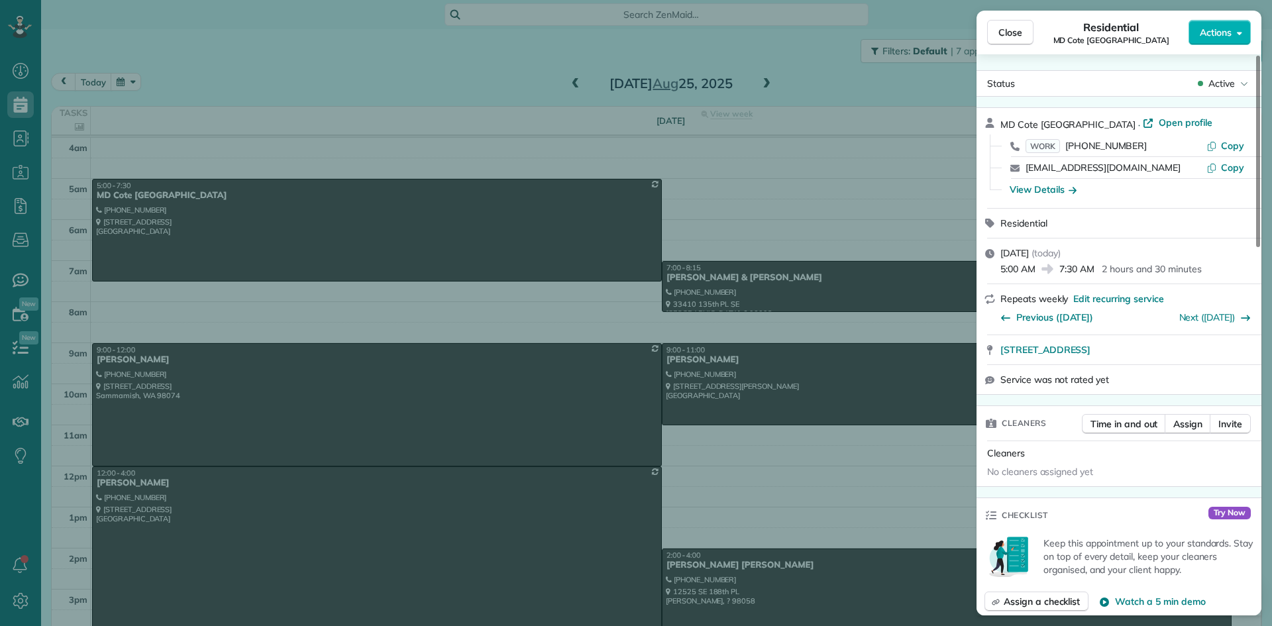
click at [1049, 198] on div "View Details" at bounding box center [1126, 189] width 253 height 21
click at [1045, 191] on div "View Details" at bounding box center [1043, 189] width 67 height 13
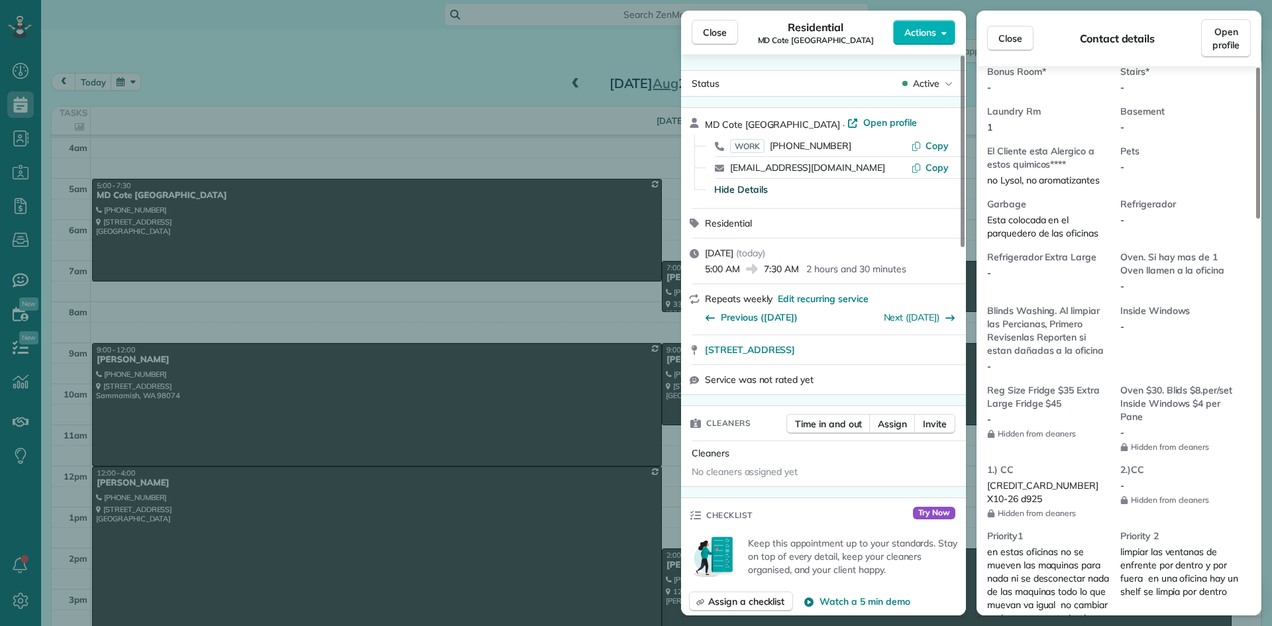
scroll to position [868, 0]
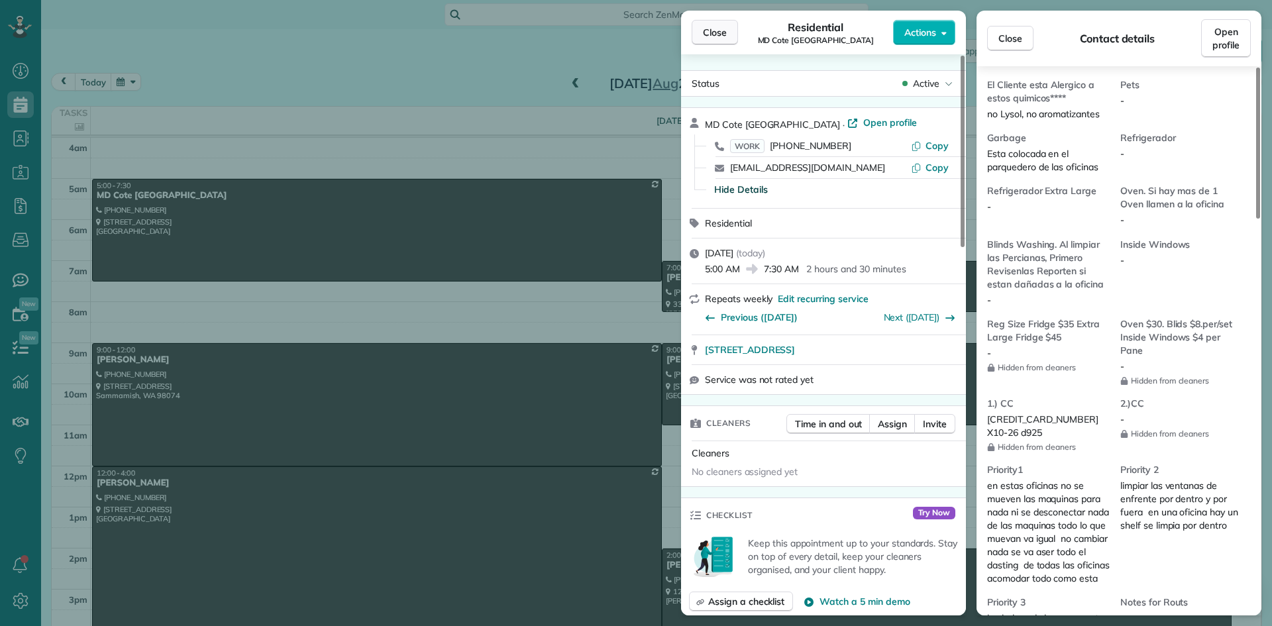
click at [720, 30] on span "Close" at bounding box center [715, 32] width 24 height 13
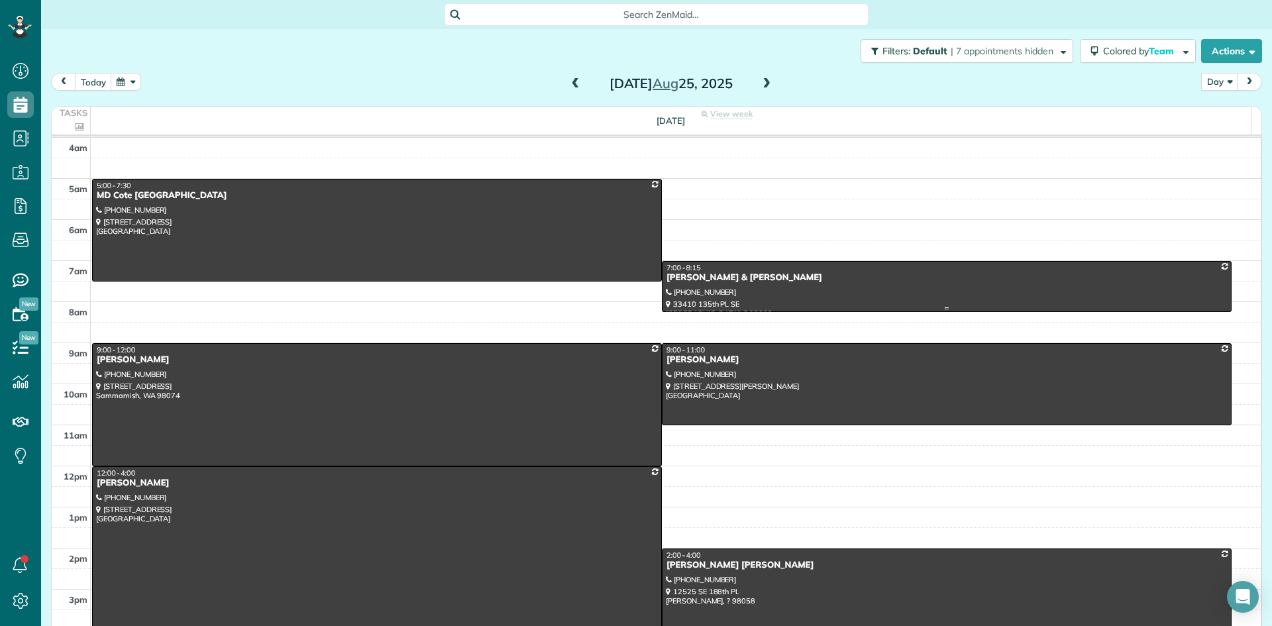
click at [706, 280] on div "Kathlyn & Ron Dubois" at bounding box center [947, 277] width 562 height 11
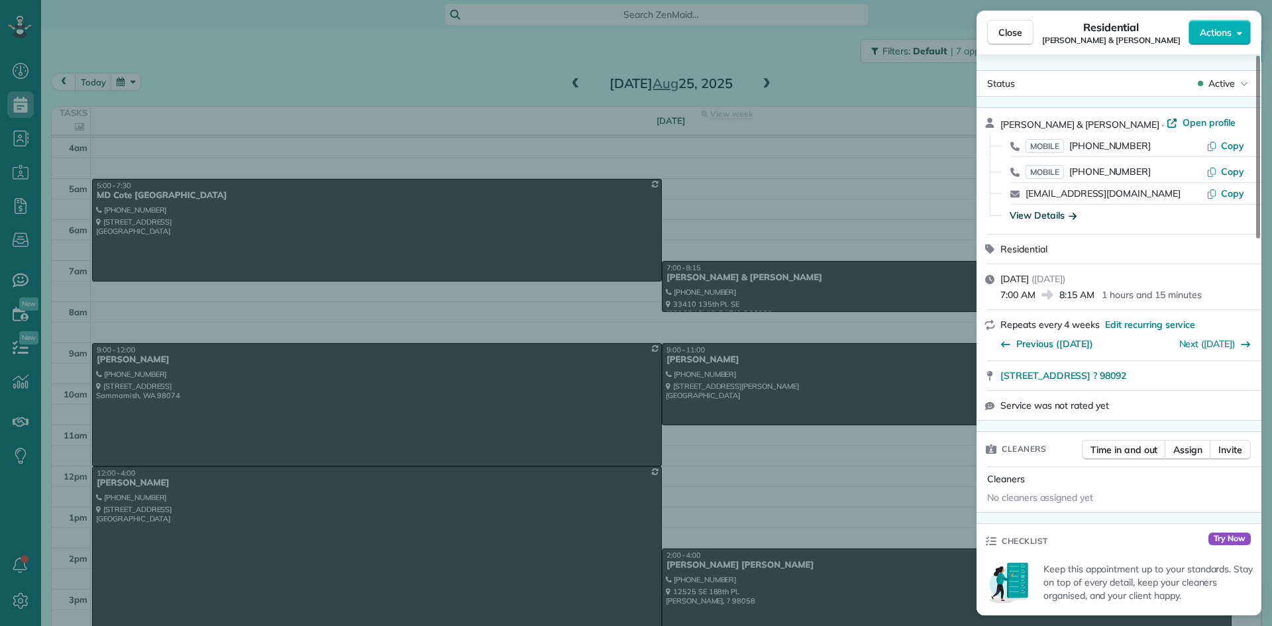
click at [1049, 217] on div "View Details" at bounding box center [1043, 215] width 67 height 13
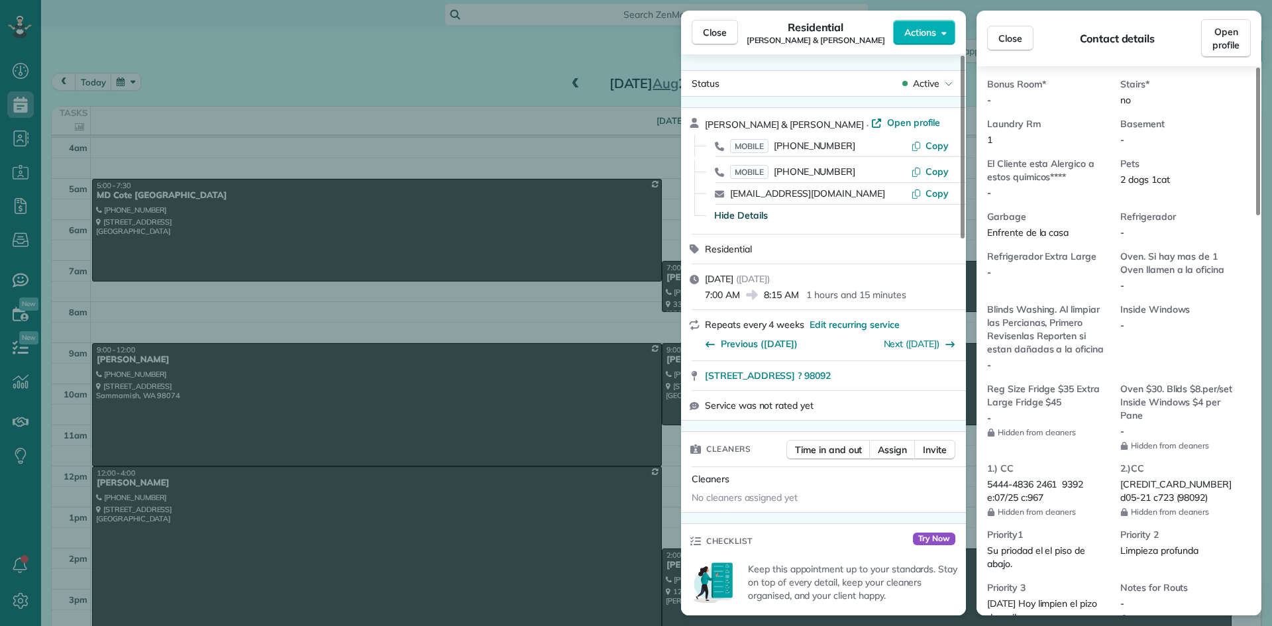
scroll to position [996, 0]
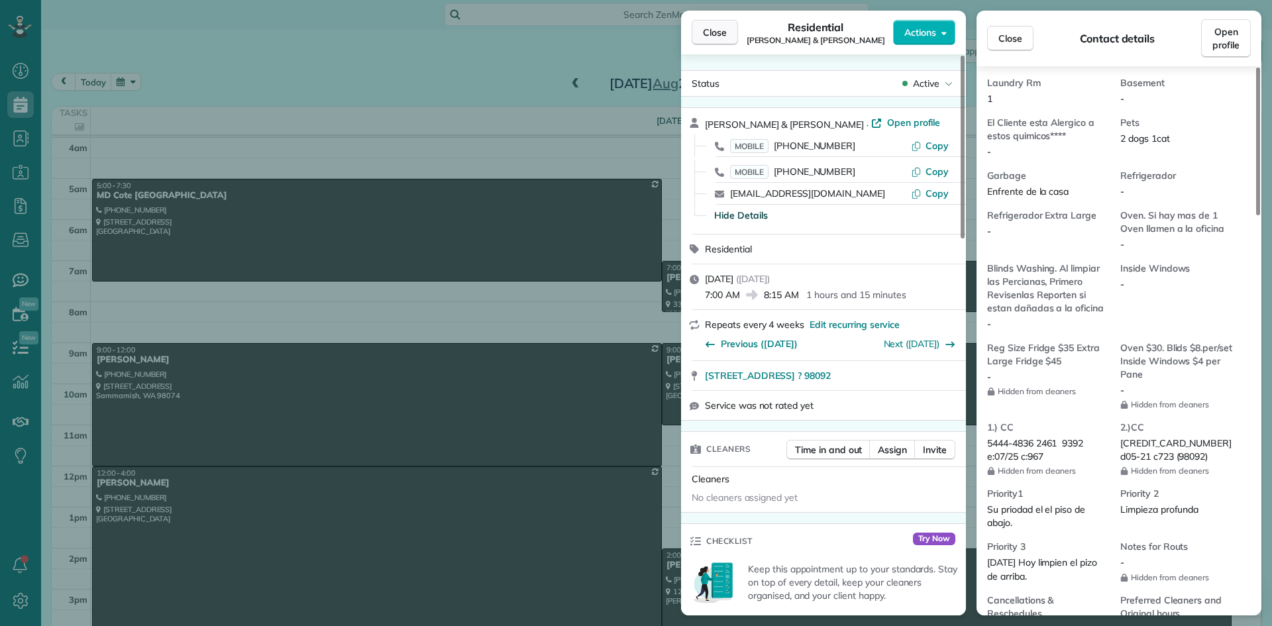
click at [727, 35] on button "Close" at bounding box center [715, 32] width 46 height 25
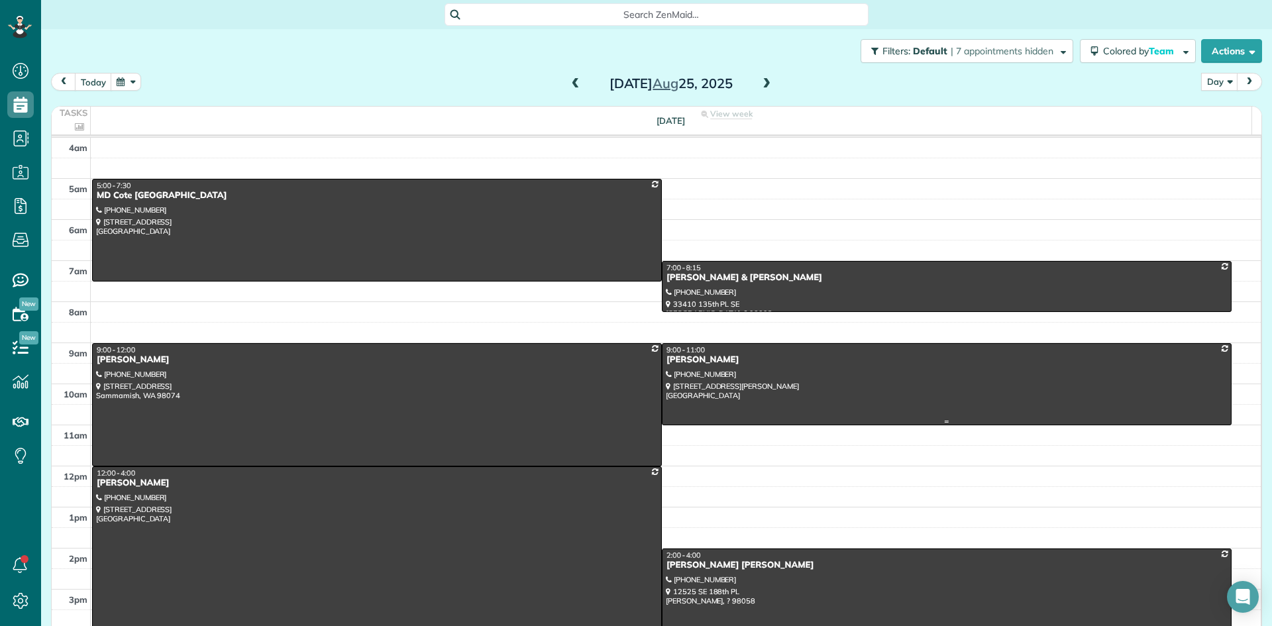
click at [698, 361] on div "Jamal Robertson" at bounding box center [947, 359] width 562 height 11
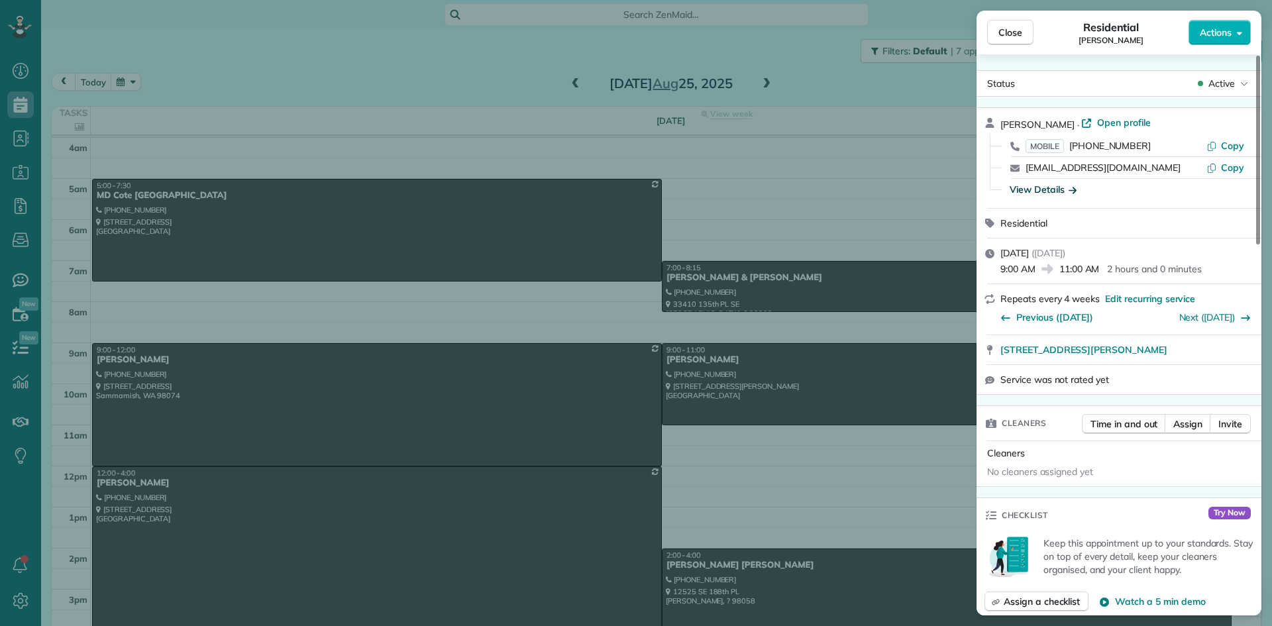
click at [1048, 191] on div "View Details" at bounding box center [1043, 189] width 67 height 13
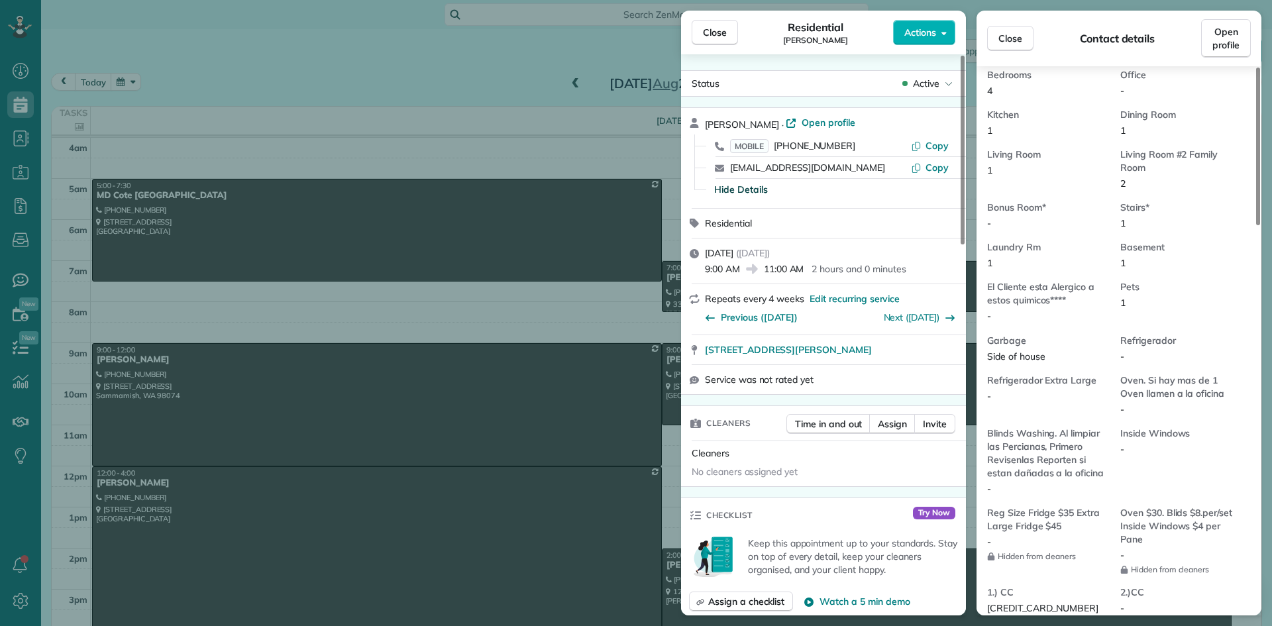
scroll to position [800, 0]
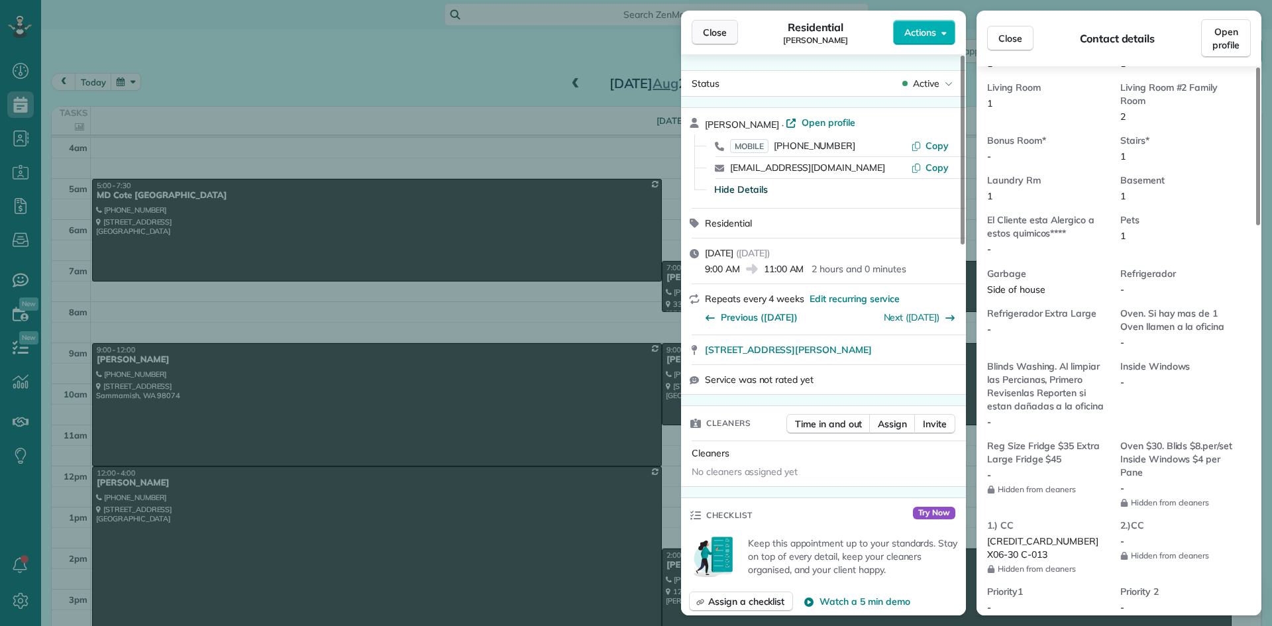
click at [712, 34] on span "Close" at bounding box center [715, 32] width 24 height 13
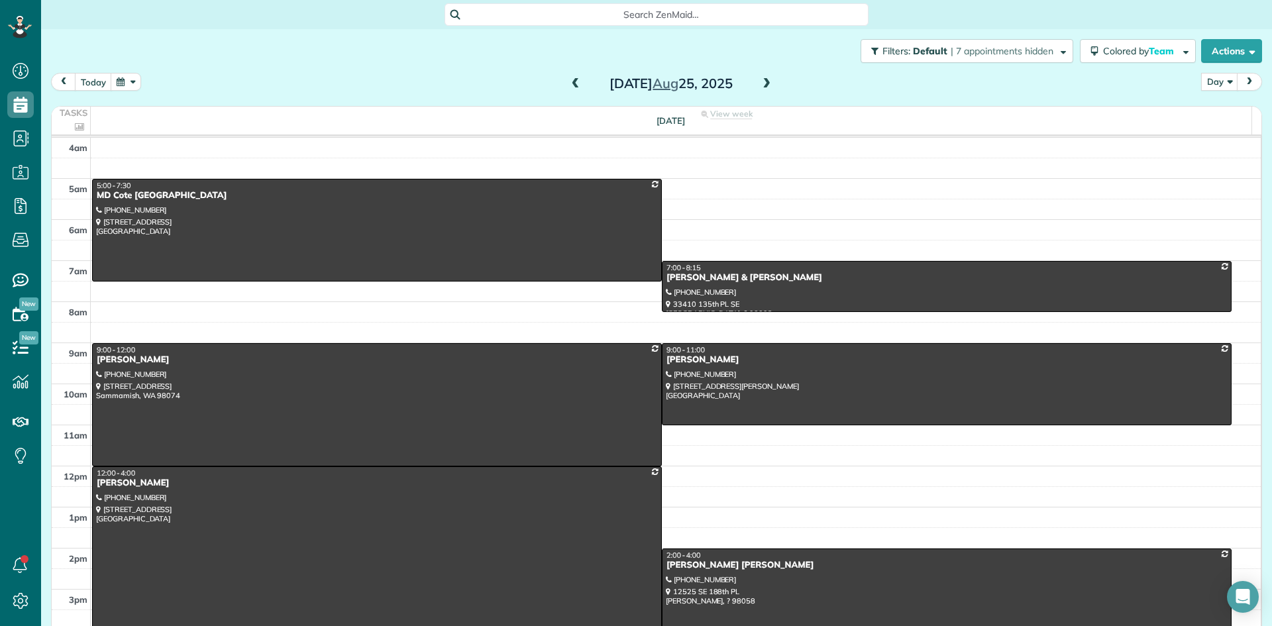
click at [569, 87] on span at bounding box center [575, 84] width 15 height 12
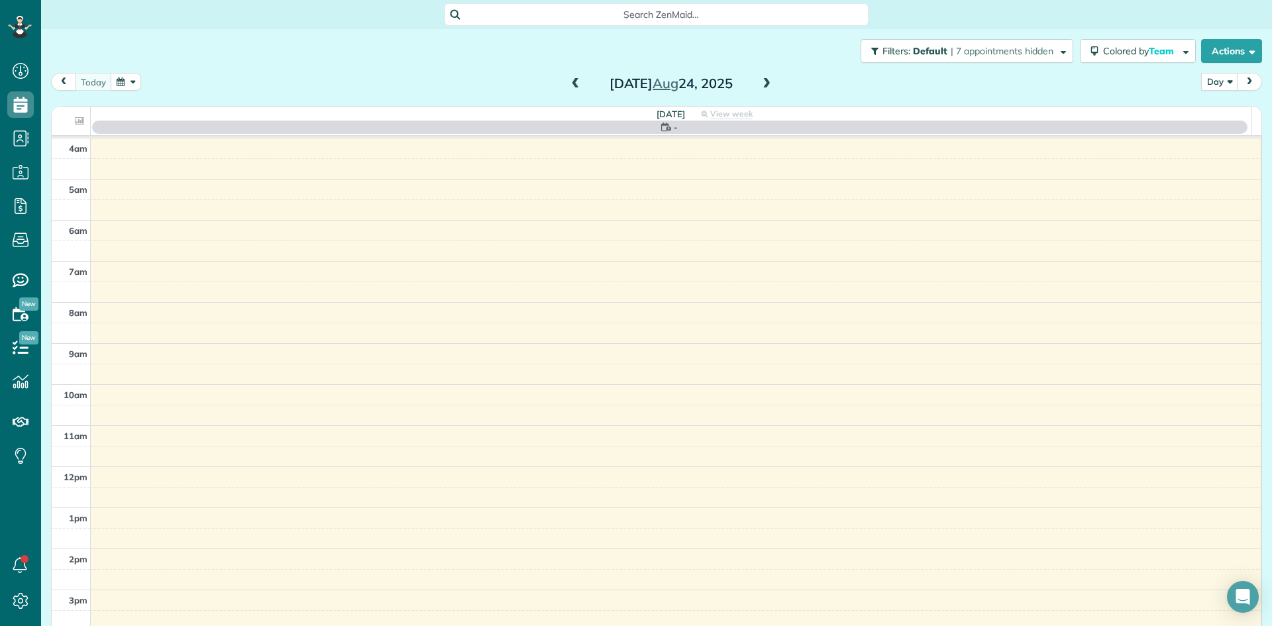
scroll to position [124, 0]
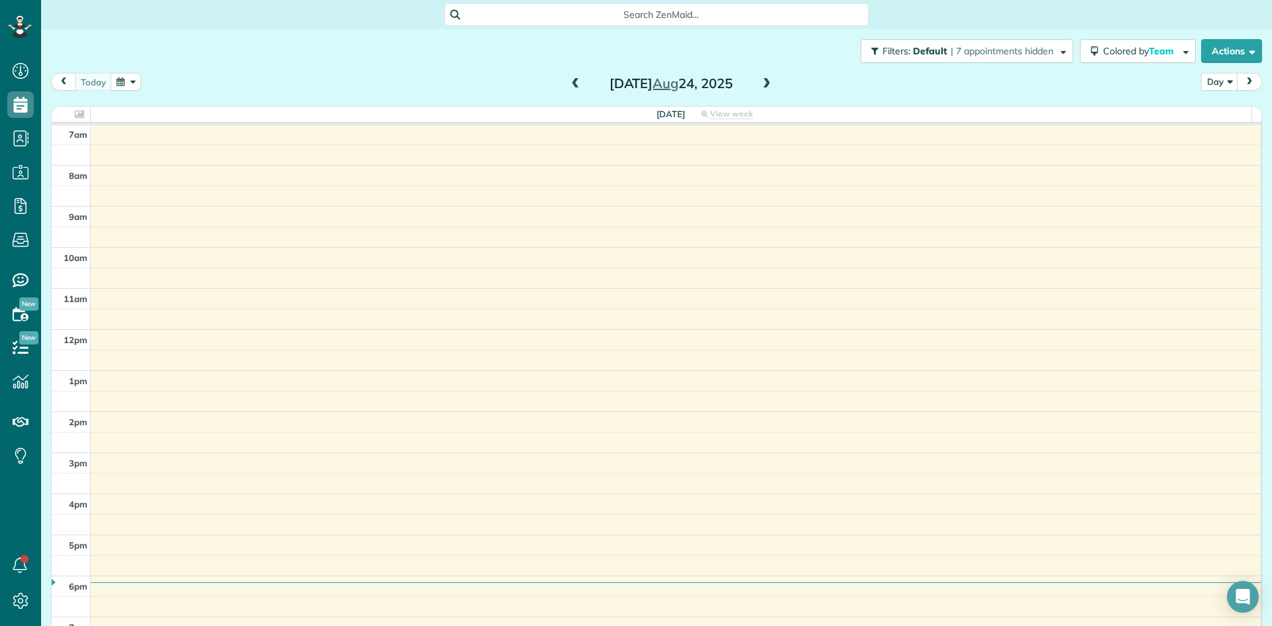
click at [570, 87] on span at bounding box center [575, 84] width 15 height 12
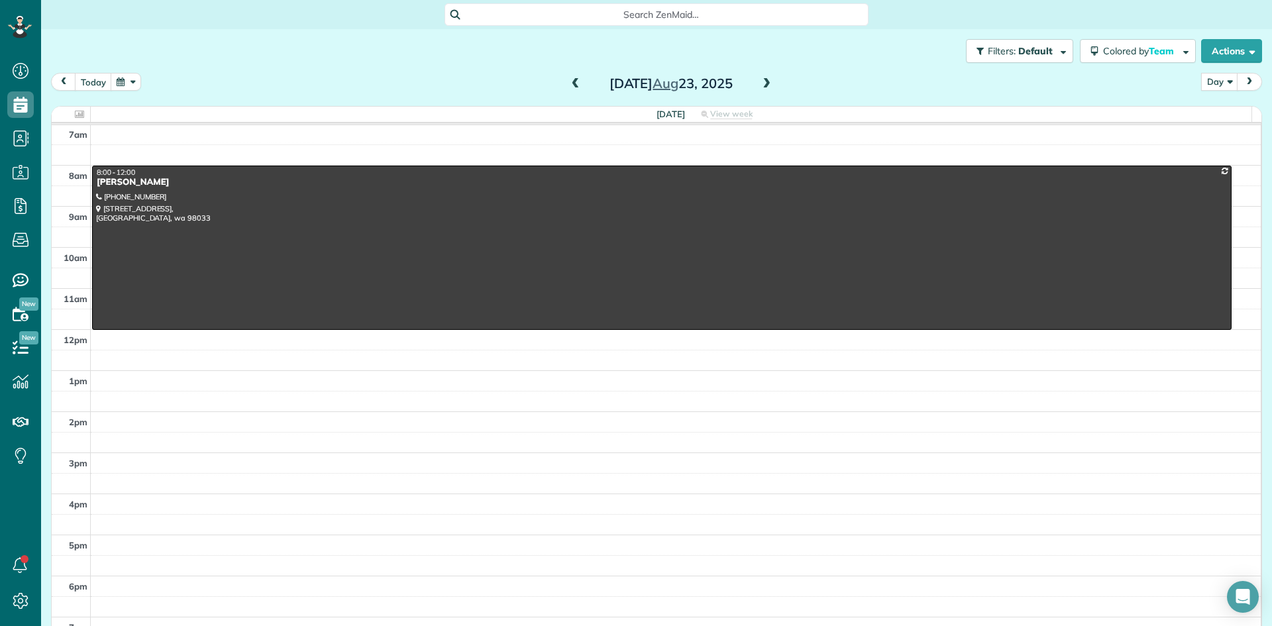
click at [570, 87] on span at bounding box center [575, 84] width 15 height 12
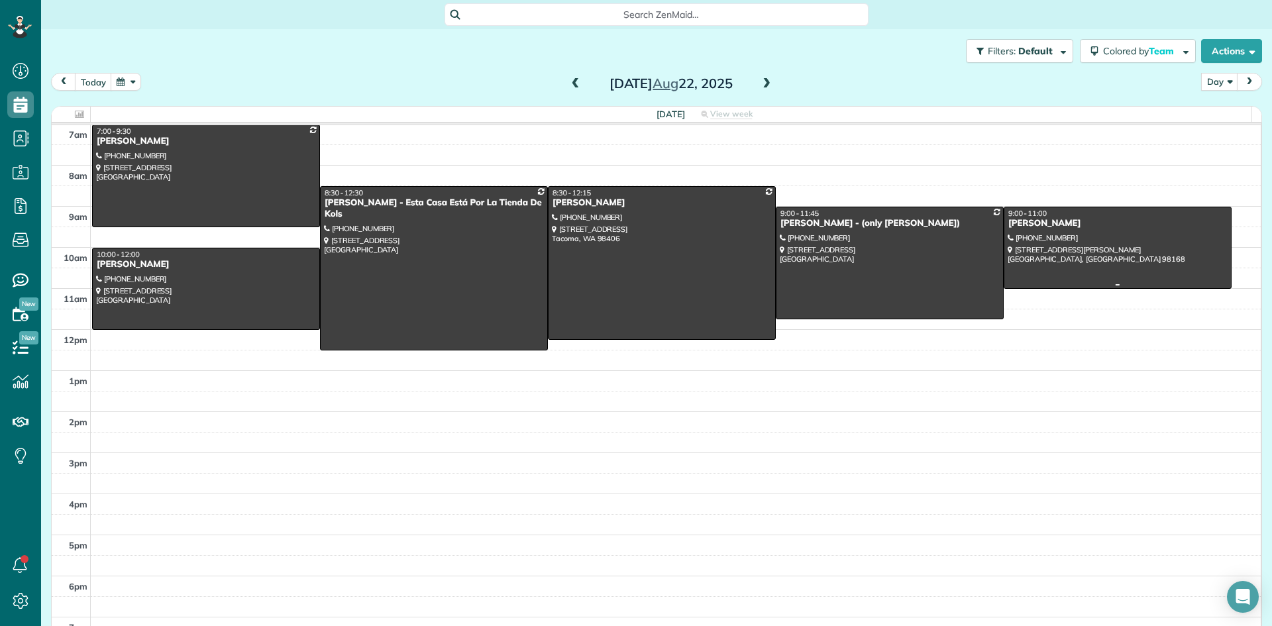
click at [1032, 221] on div "[PERSON_NAME]" at bounding box center [1118, 223] width 220 height 11
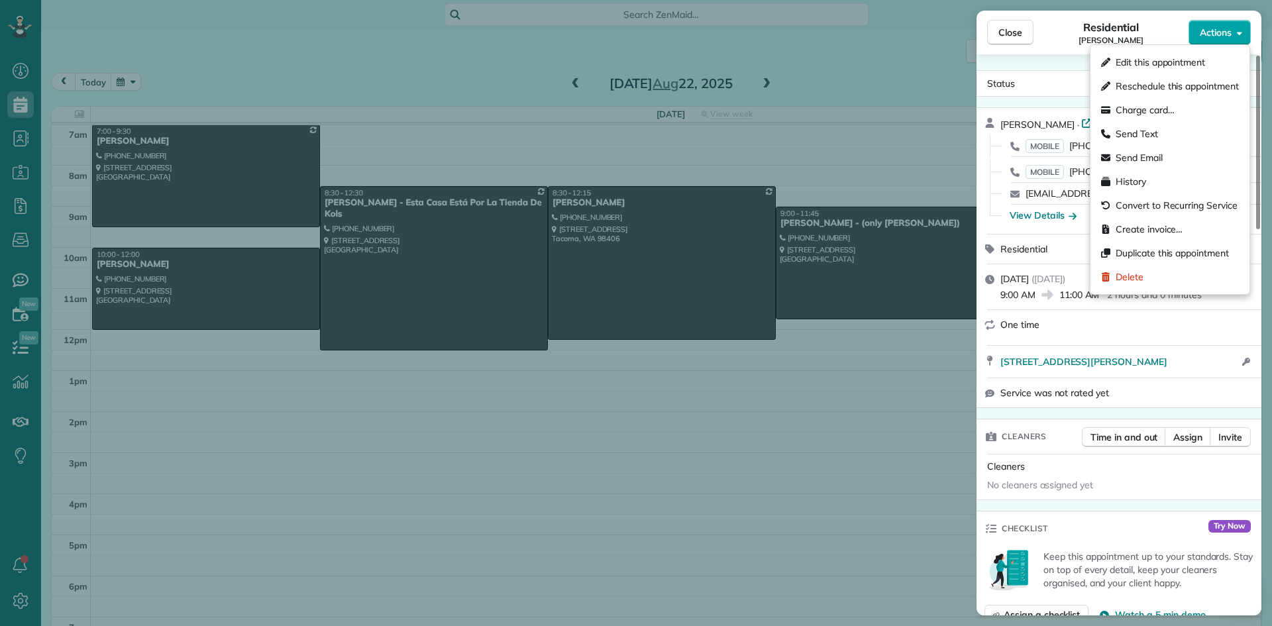
click at [1215, 30] on span "Actions" at bounding box center [1216, 32] width 32 height 13
click at [1054, 214] on div "View Details" at bounding box center [1043, 215] width 67 height 13
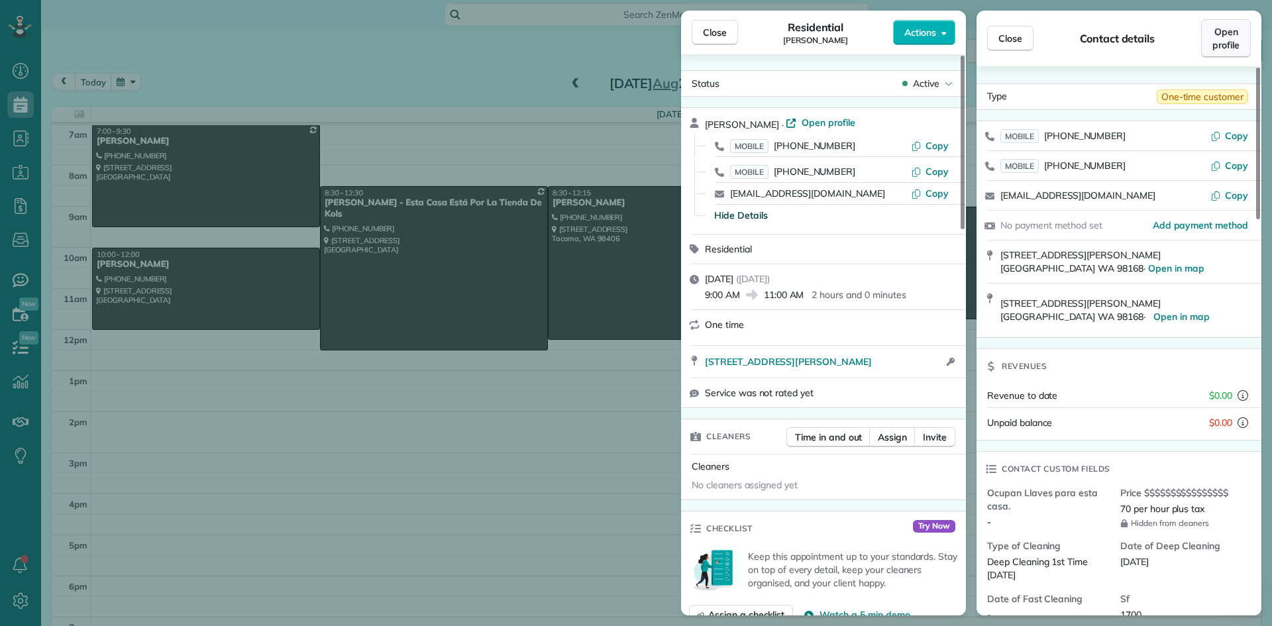
click at [1224, 44] on span "Open profile" at bounding box center [1225, 38] width 27 height 27
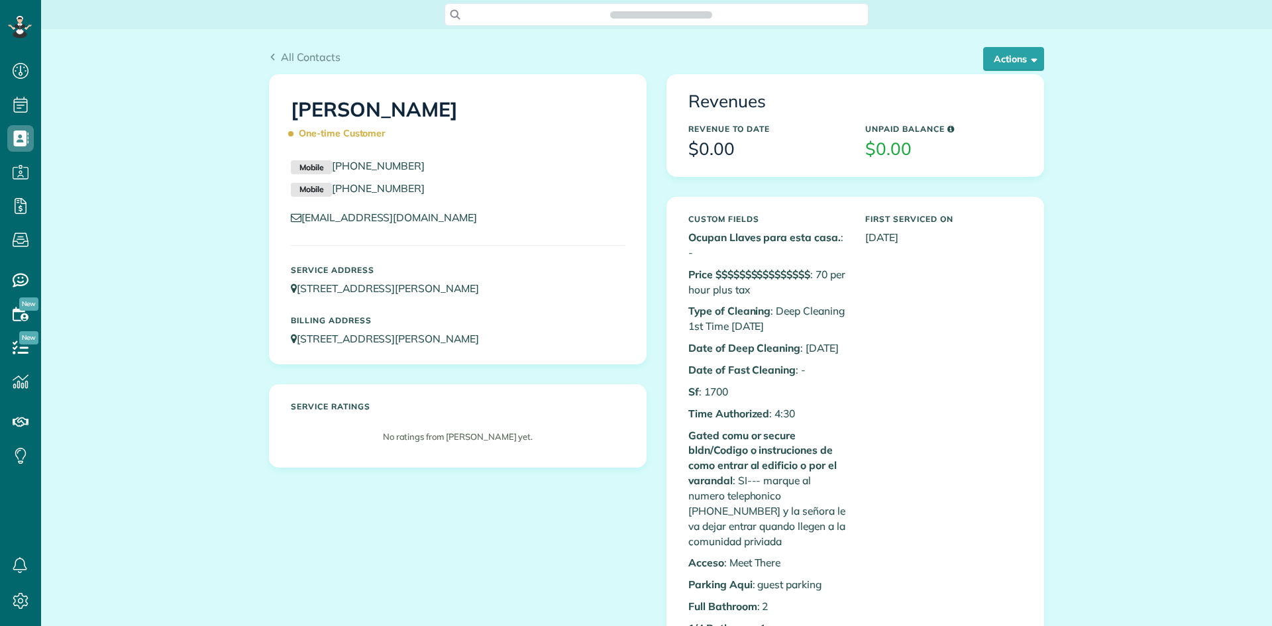
scroll to position [6, 6]
click at [1006, 58] on button "Actions" at bounding box center [1013, 59] width 61 height 24
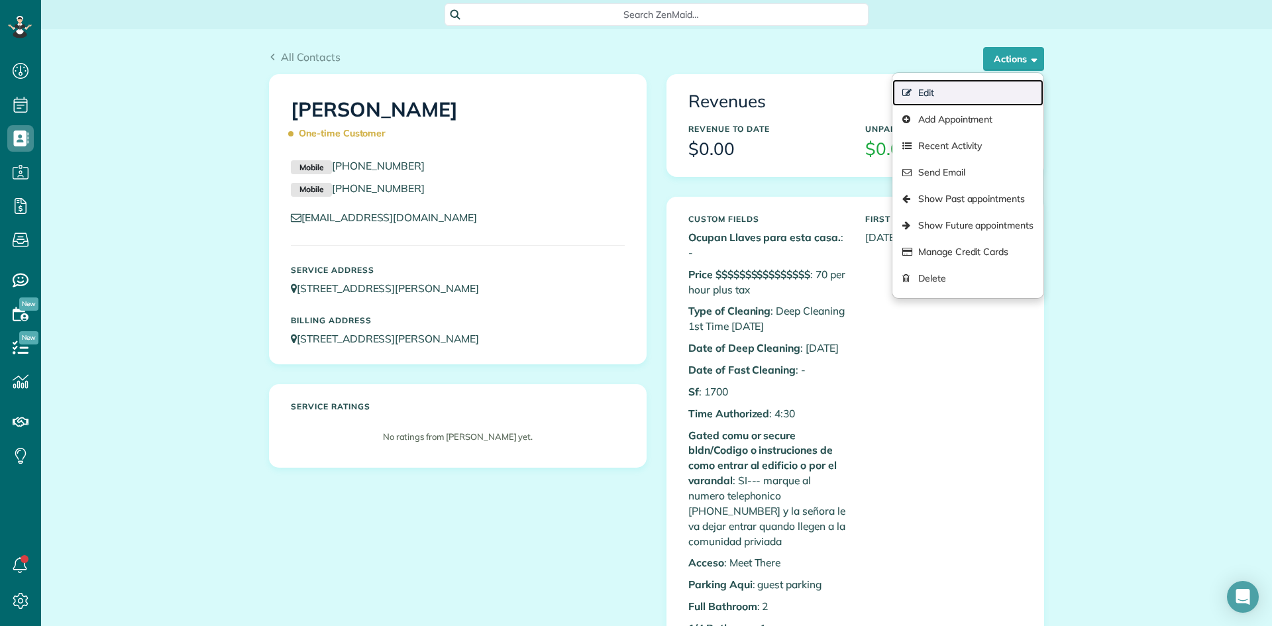
click at [928, 96] on link "Edit" at bounding box center [967, 93] width 151 height 27
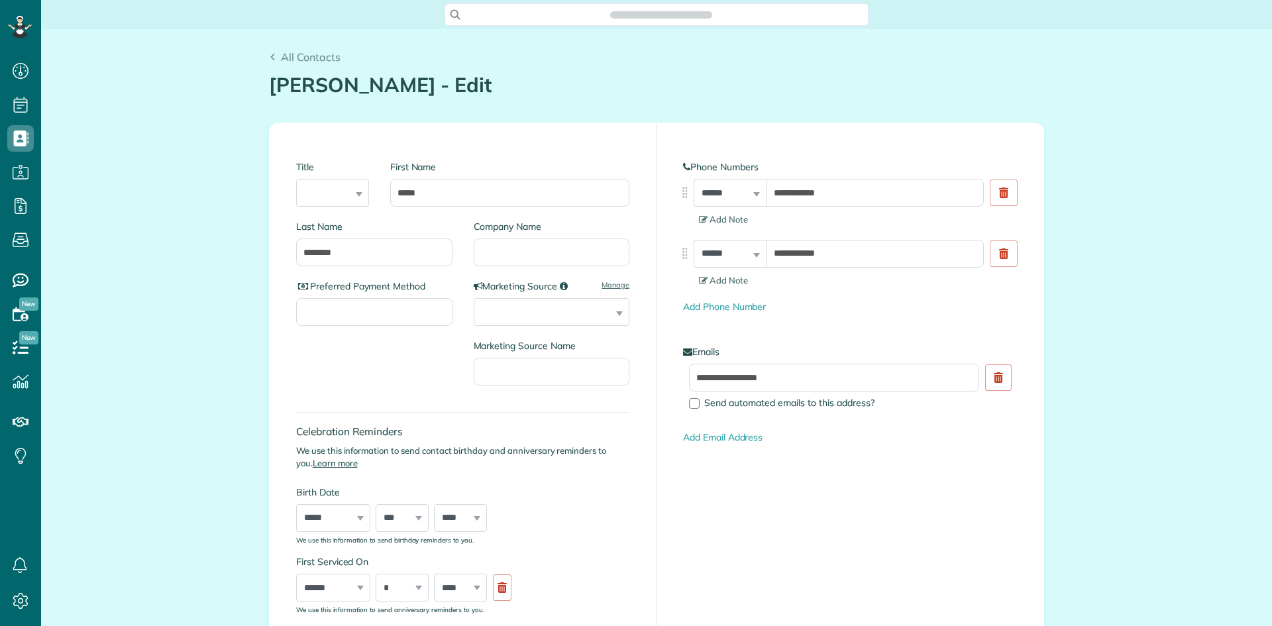
type input "**********"
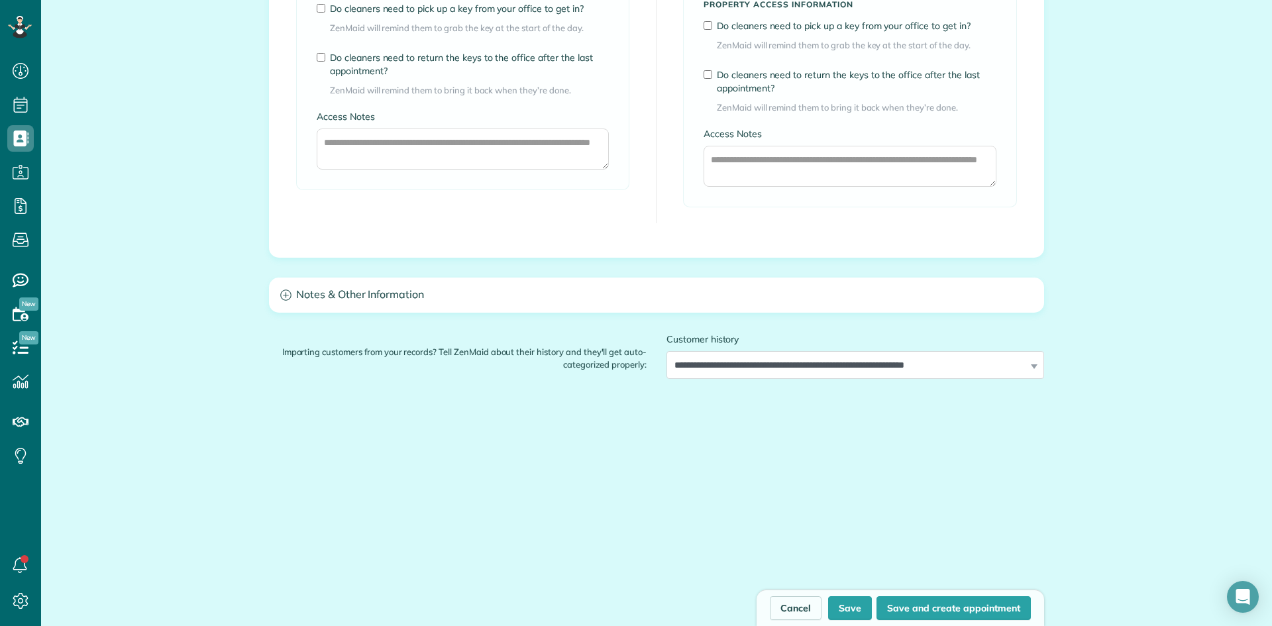
scroll to position [1063, 0]
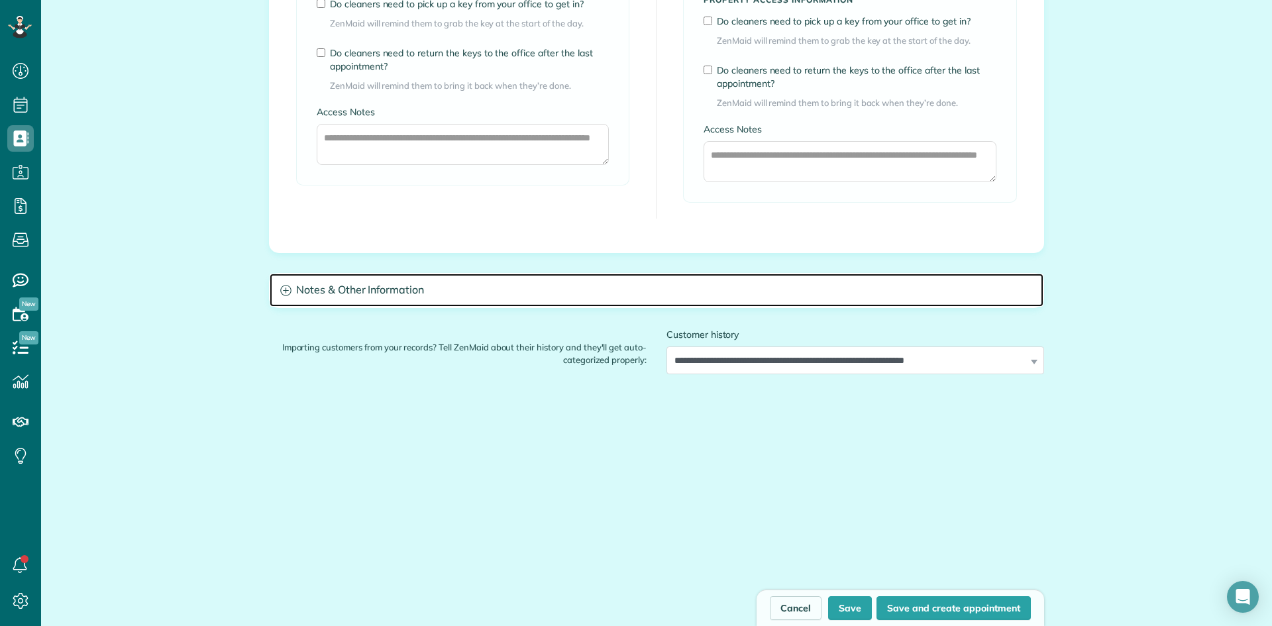
click at [334, 293] on h3 "Notes & Other Information" at bounding box center [657, 291] width 774 height 34
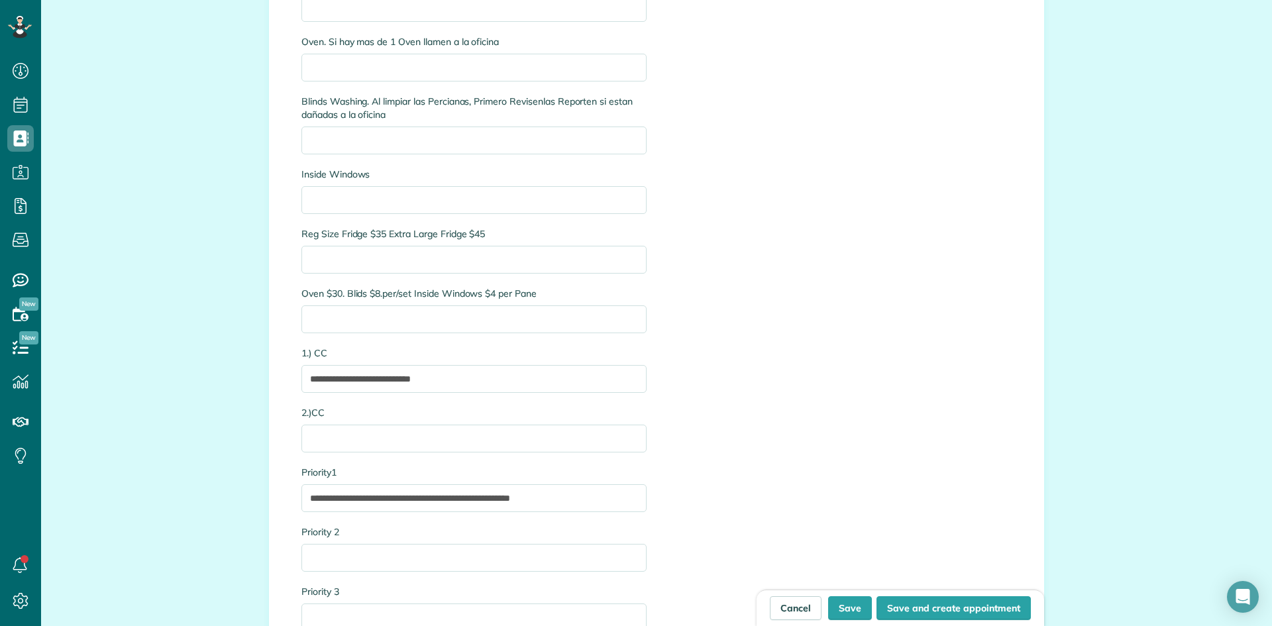
scroll to position [3116, 0]
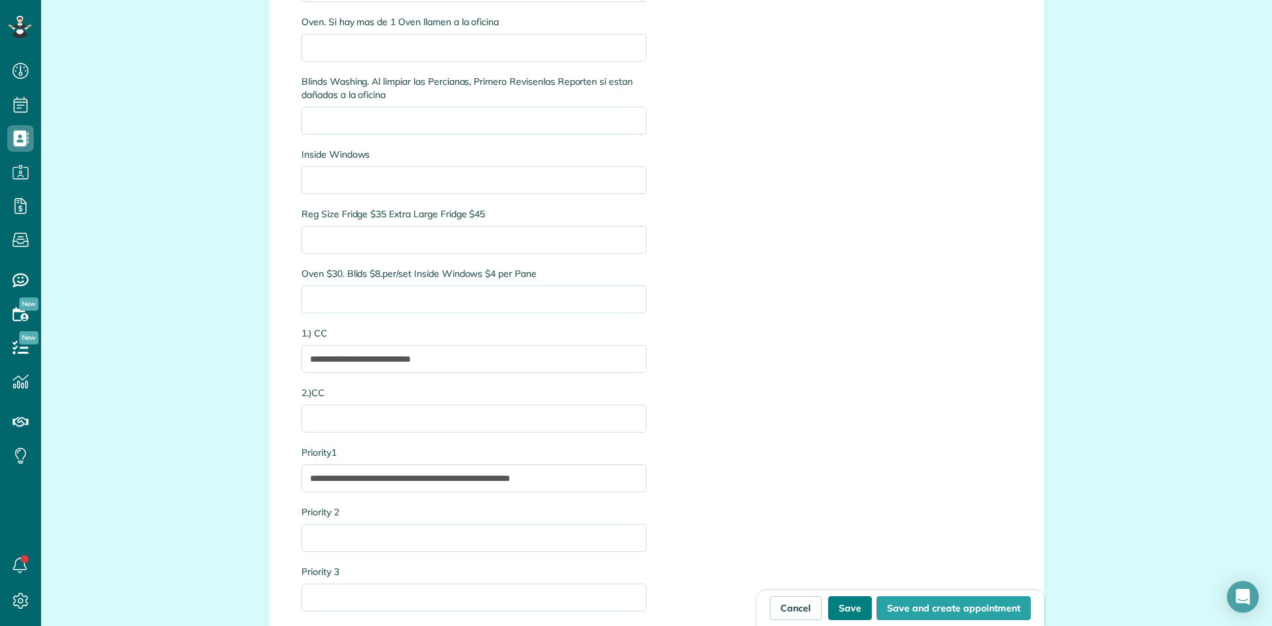
click at [845, 611] on button "Save" at bounding box center [850, 608] width 44 height 24
type input "**********"
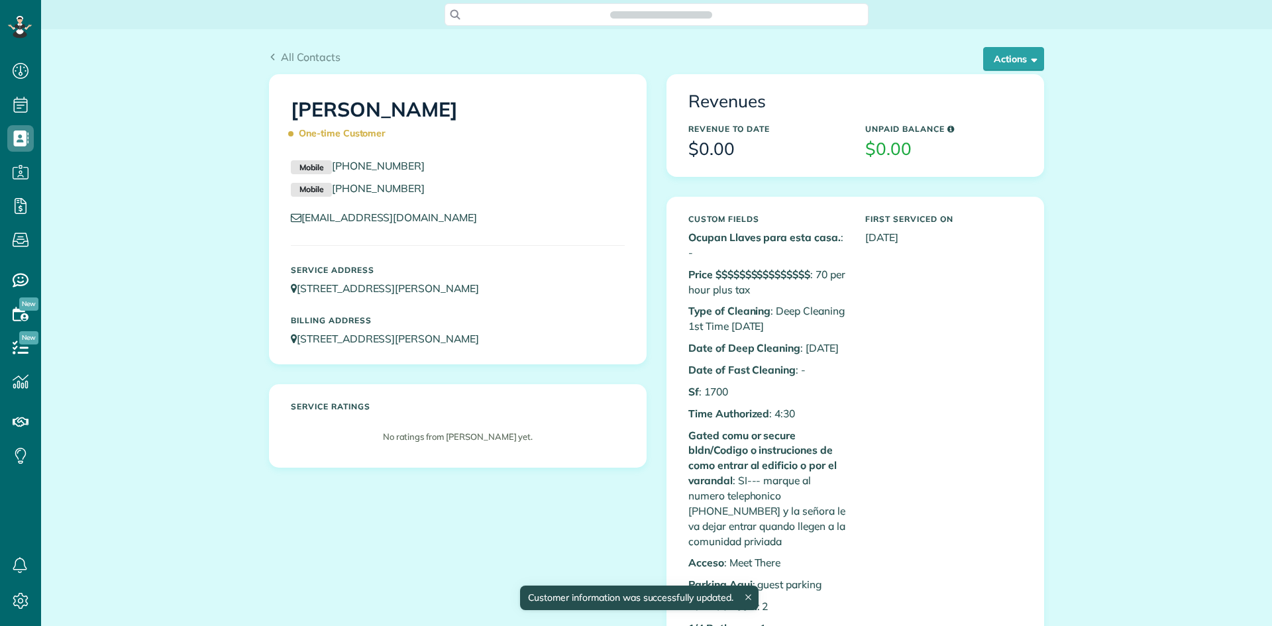
scroll to position [6, 6]
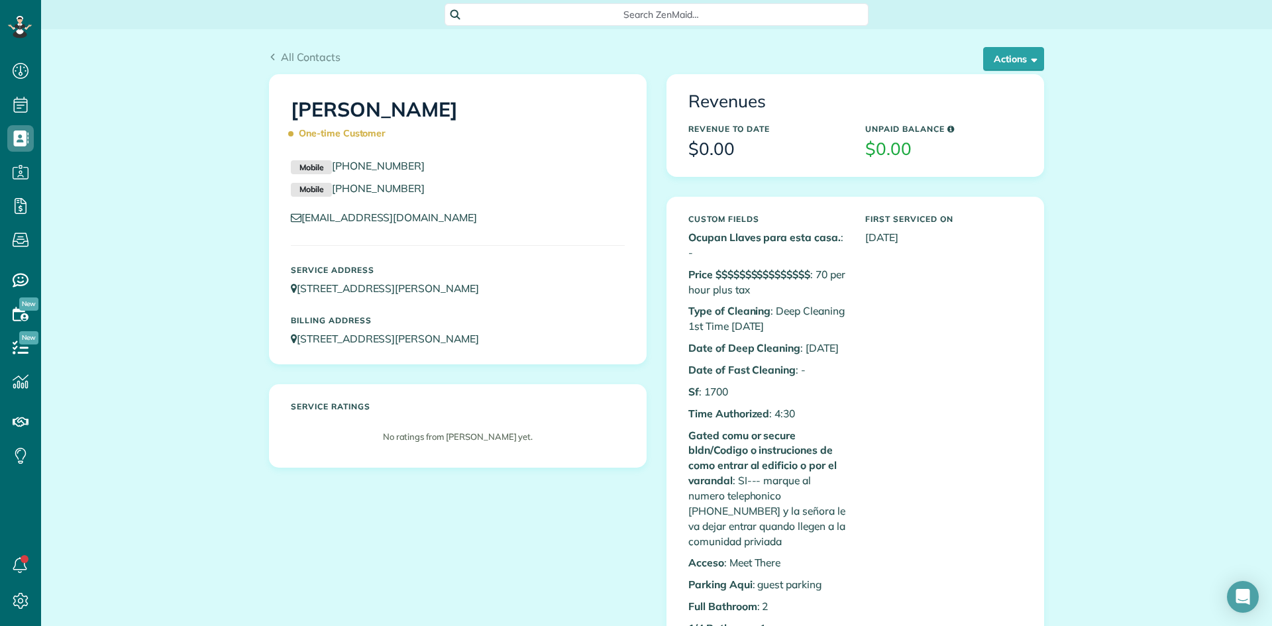
drag, startPoint x: 439, startPoint y: 111, endPoint x: 266, endPoint y: 116, distance: 172.3
click at [269, 116] on div "[PERSON_NAME] One-time Customer Mobile [PHONE_NUMBER] Mobile [PHONE_NUMBER] [EM…" at bounding box center [458, 219] width 378 height 290
copy h1 "[PERSON_NAME]"
